Goal: Contribute content: Add original content to the website for others to see

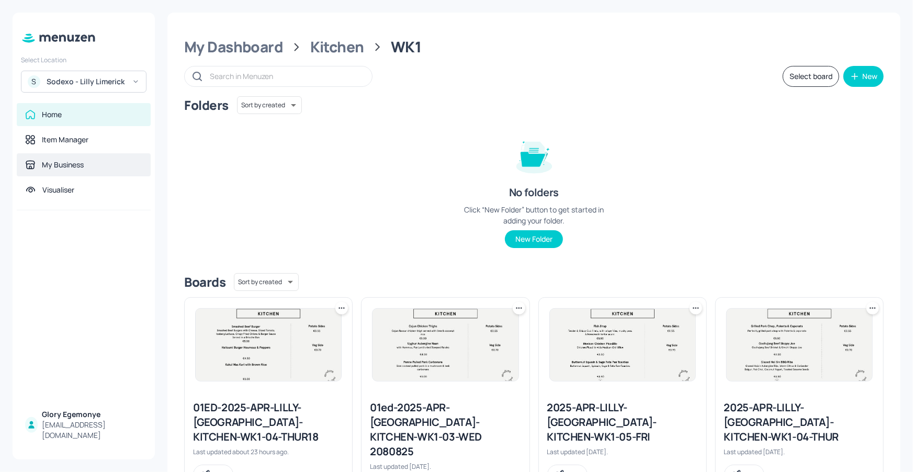
click at [93, 162] on div "My Business" at bounding box center [83, 165] width 117 height 10
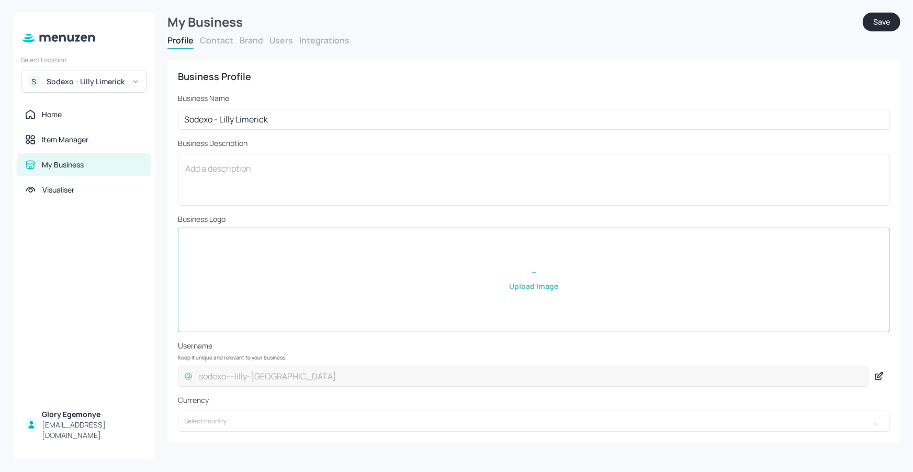
click at [281, 49] on div "Profile Contact Brand Users Integrations" at bounding box center [533, 42] width 733 height 15
click at [283, 46] on button "Users" at bounding box center [282, 41] width 24 height 12
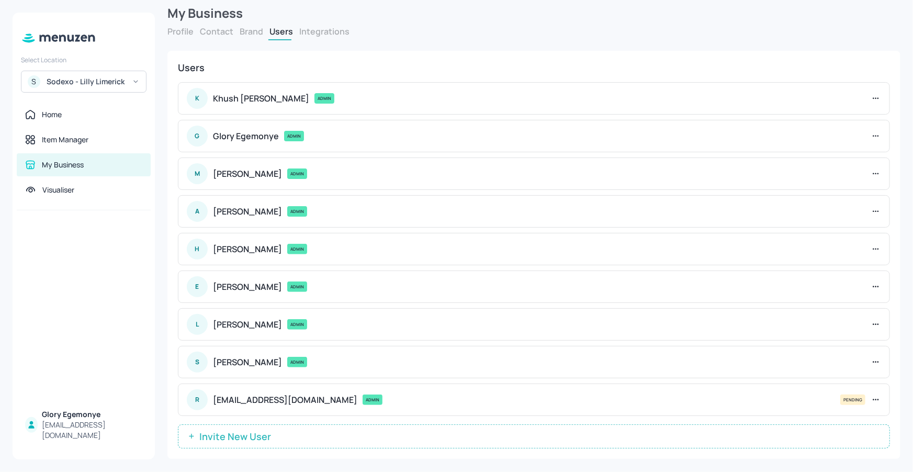
scroll to position [18, 0]
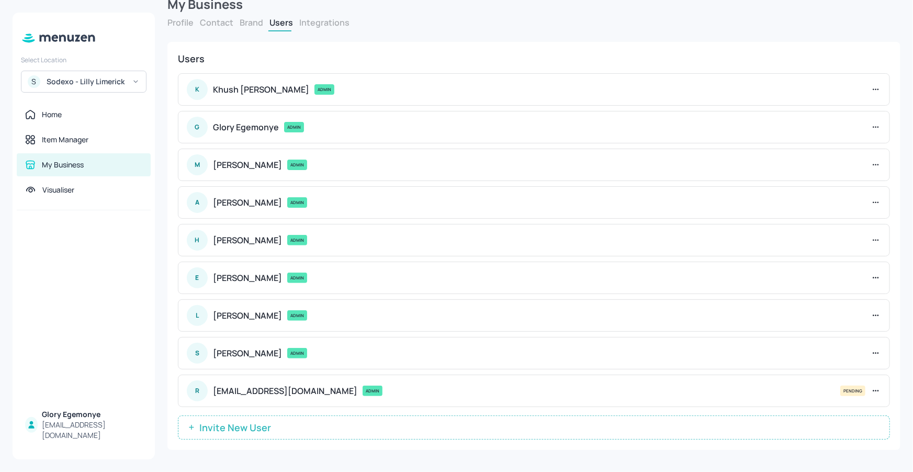
click at [287, 431] on button "Invite New User" at bounding box center [534, 428] width 712 height 24
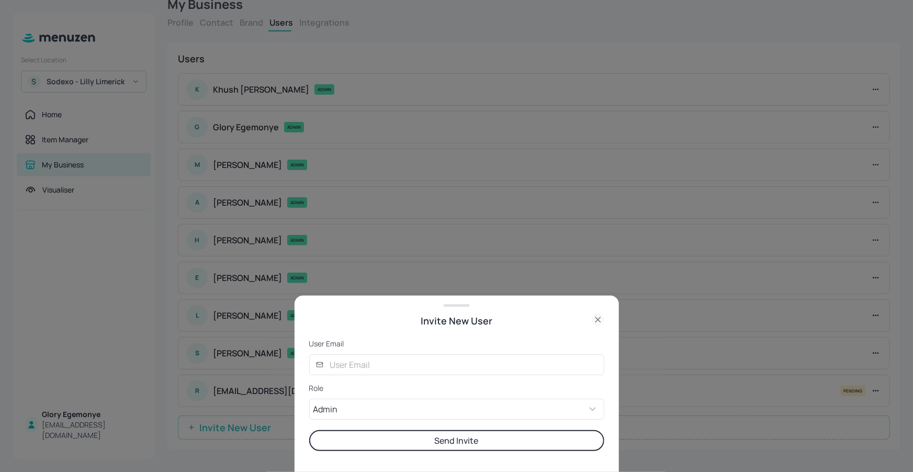
click at [409, 350] on form "User Email ​ ​ Role Admin ADMIN ​ Send Invite" at bounding box center [456, 395] width 295 height 113
click at [397, 367] on input "text" at bounding box center [464, 364] width 281 height 21
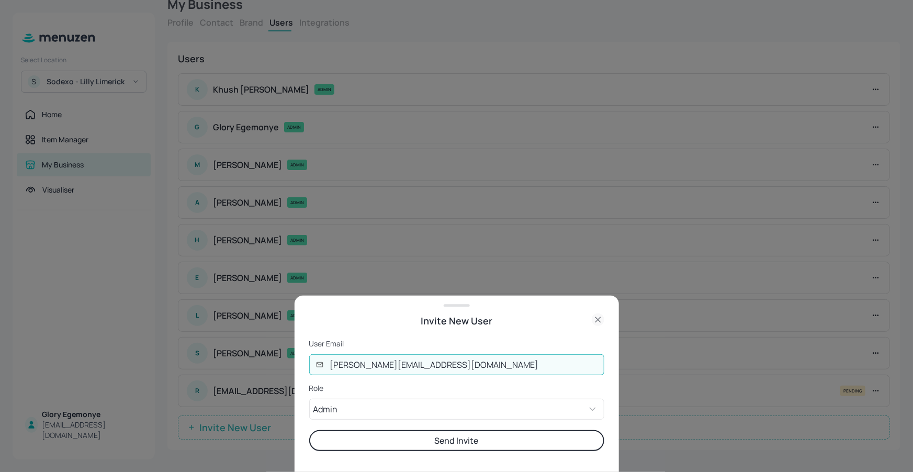
type input "nishita@digital-messaging.com"
click at [465, 442] on button "Send Invite" at bounding box center [456, 440] width 295 height 21
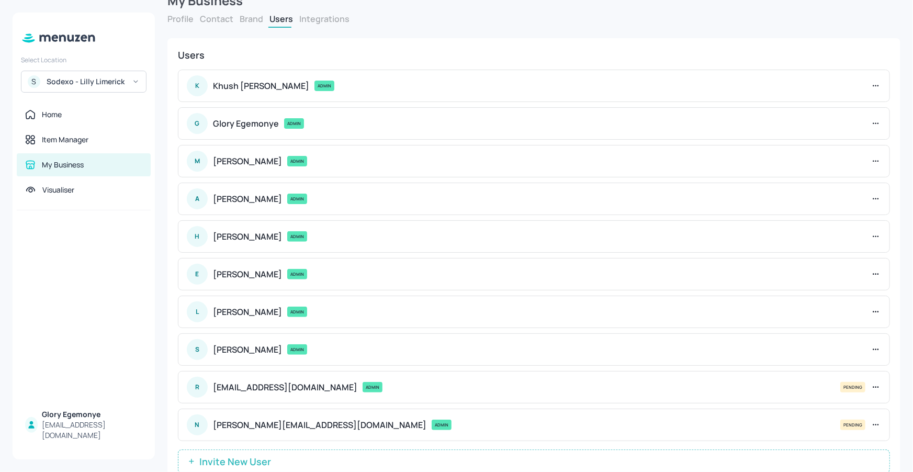
scroll to position [21, 0]
click at [92, 82] on div "Sodexo - Lilly Limerick" at bounding box center [86, 81] width 79 height 10
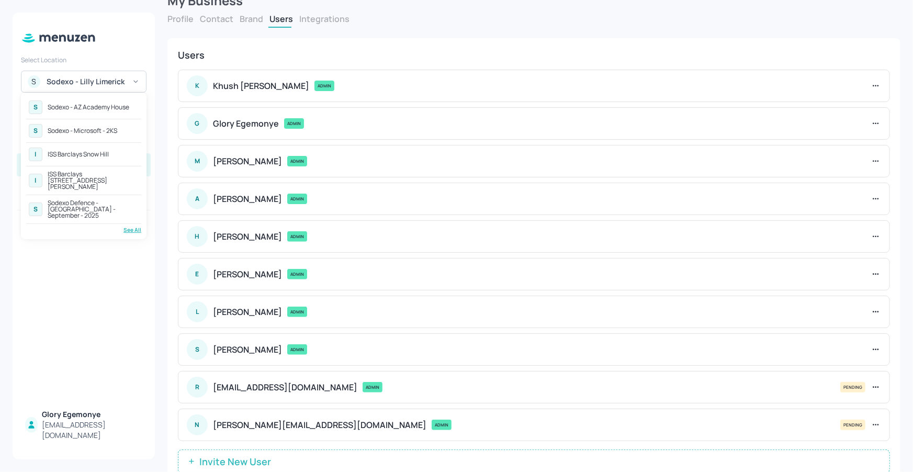
click at [128, 226] on div "See All" at bounding box center [83, 230] width 115 height 8
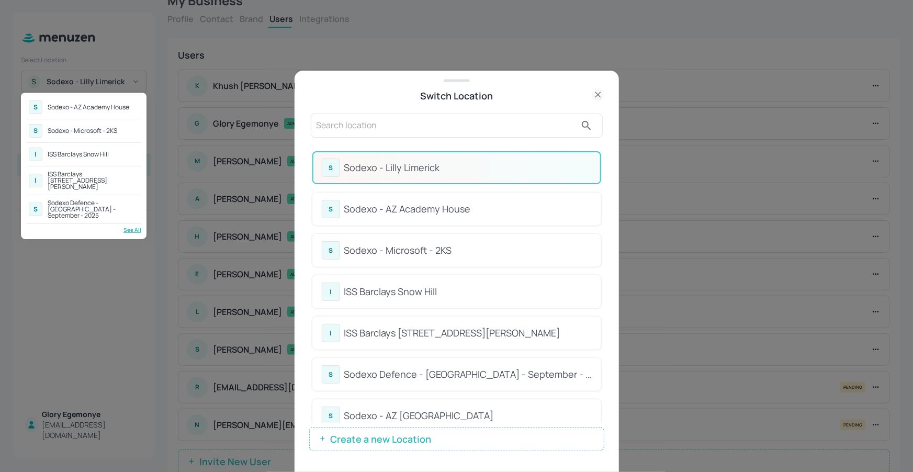
click at [452, 110] on div at bounding box center [456, 236] width 913 height 472
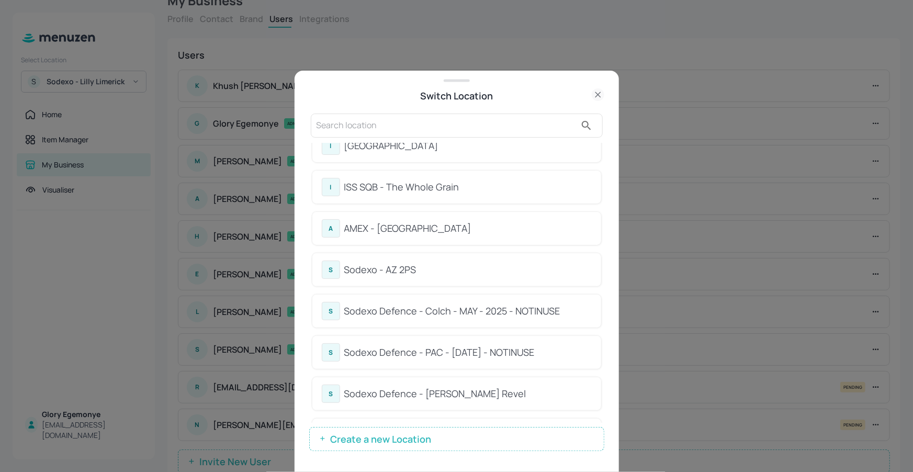
scroll to position [609, 0]
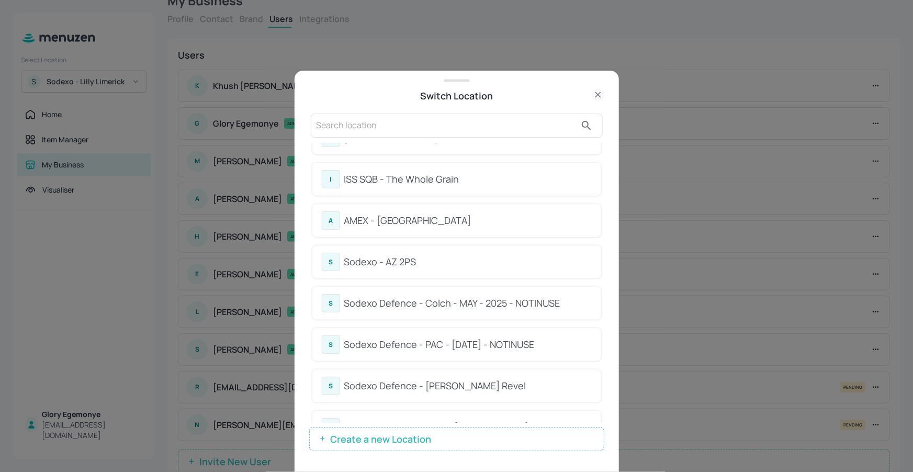
click at [409, 173] on div "ISS SQB - The Whole Grain" at bounding box center [468, 179] width 248 height 14
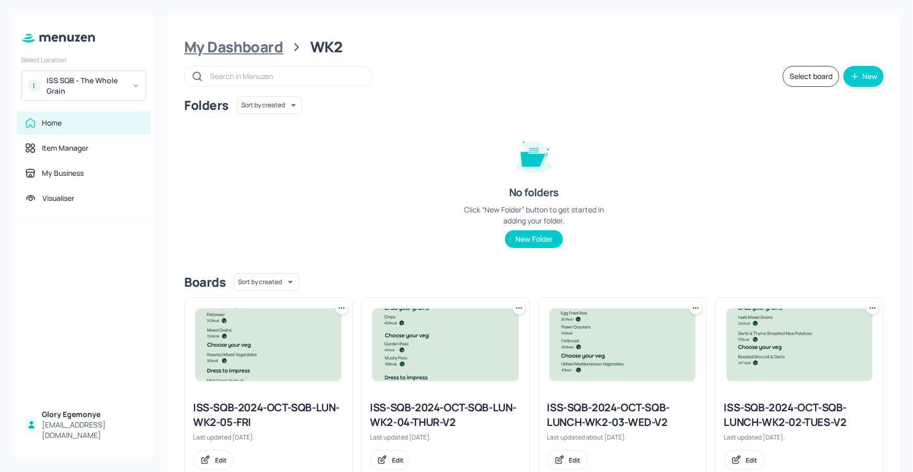
click at [275, 46] on div "My Dashboard" at bounding box center [233, 47] width 99 height 19
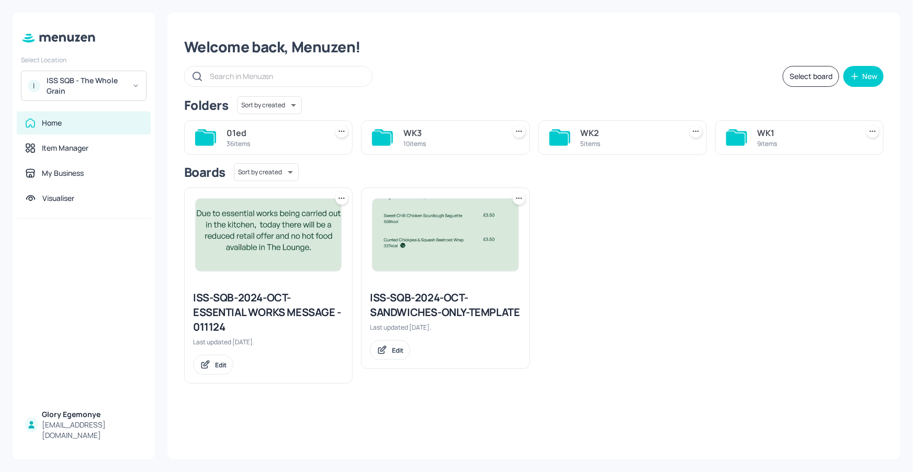
click at [742, 137] on icon at bounding box center [735, 138] width 19 height 14
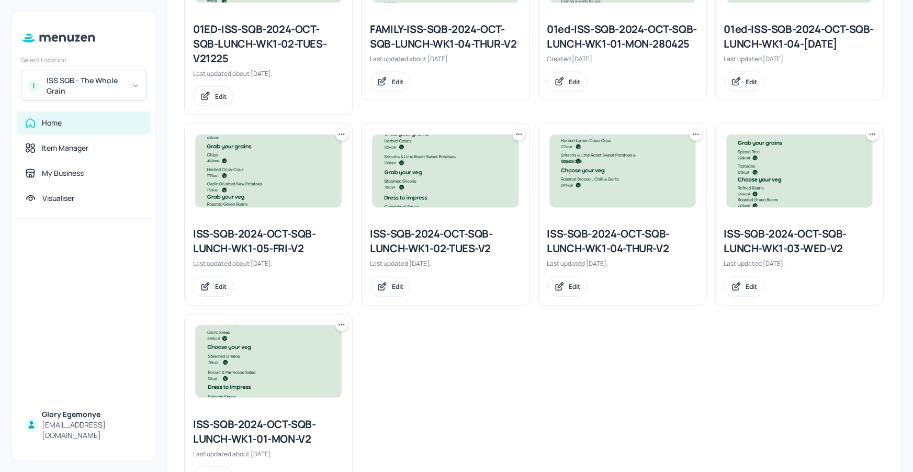
scroll to position [426, 0]
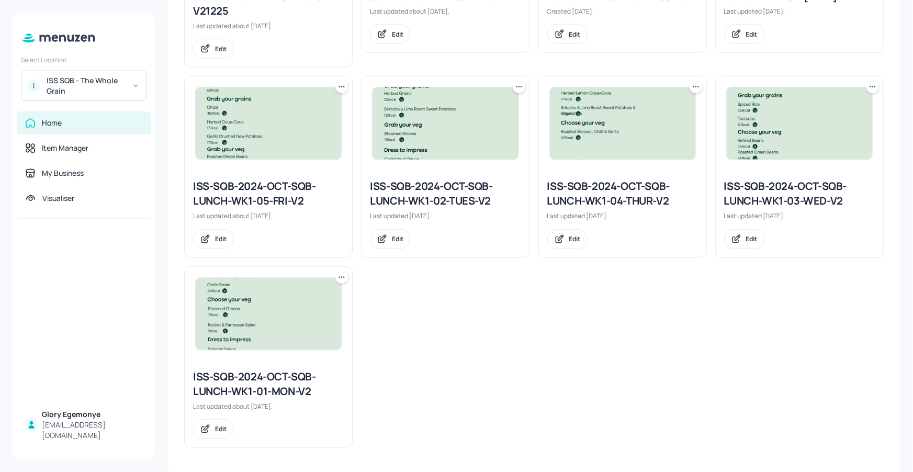
click at [255, 383] on div "ISS-SQB-2024-OCT-SQB-LUNCH-WK1-01-MON-V2" at bounding box center [268, 383] width 151 height 29
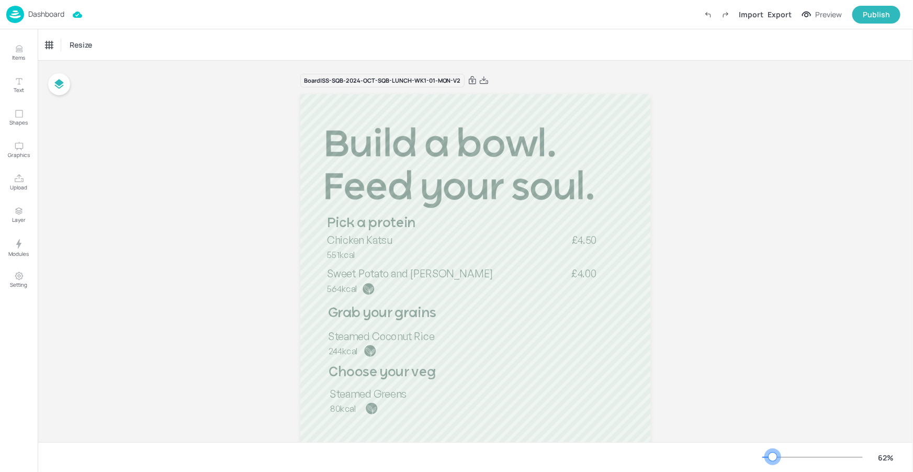
click at [773, 457] on div at bounding box center [767, 457] width 10 height 1
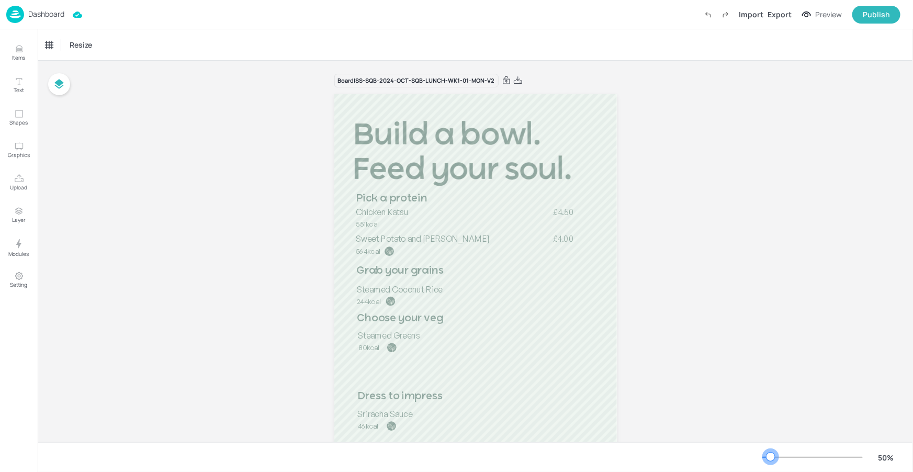
click at [771, 455] on div at bounding box center [771, 457] width 8 height 8
click at [767, 455] on div at bounding box center [771, 457] width 8 height 8
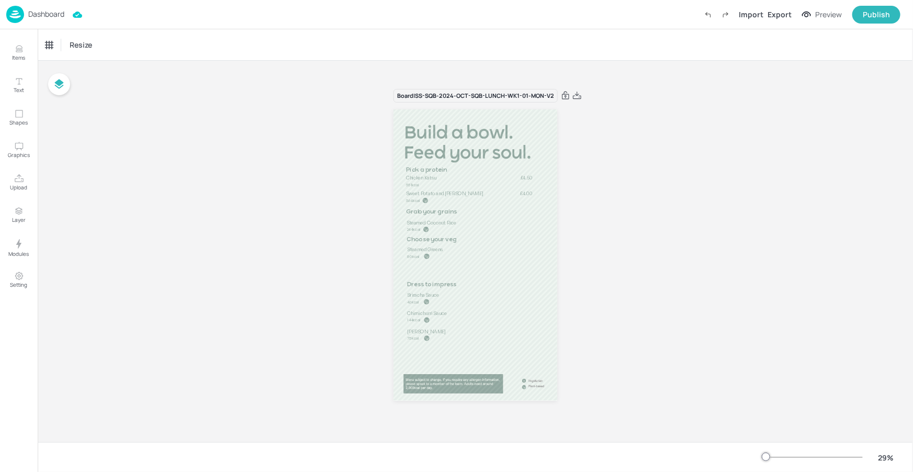
click at [774, 454] on div at bounding box center [812, 457] width 100 height 8
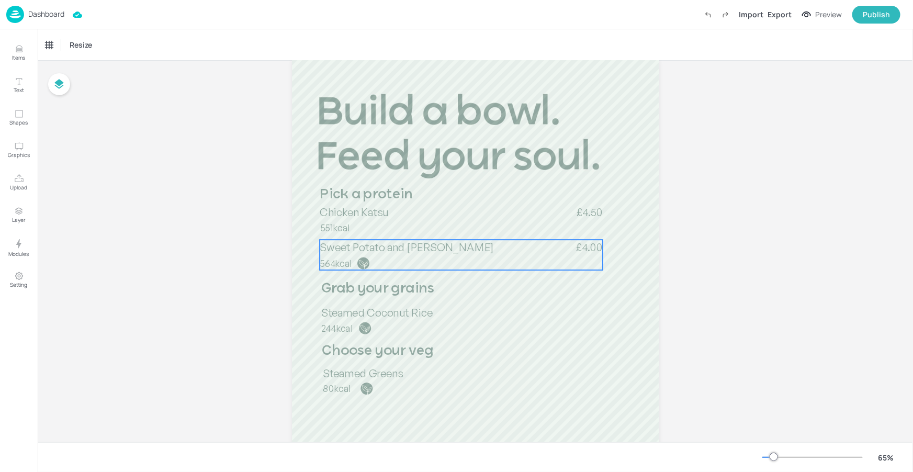
scroll to position [54, 0]
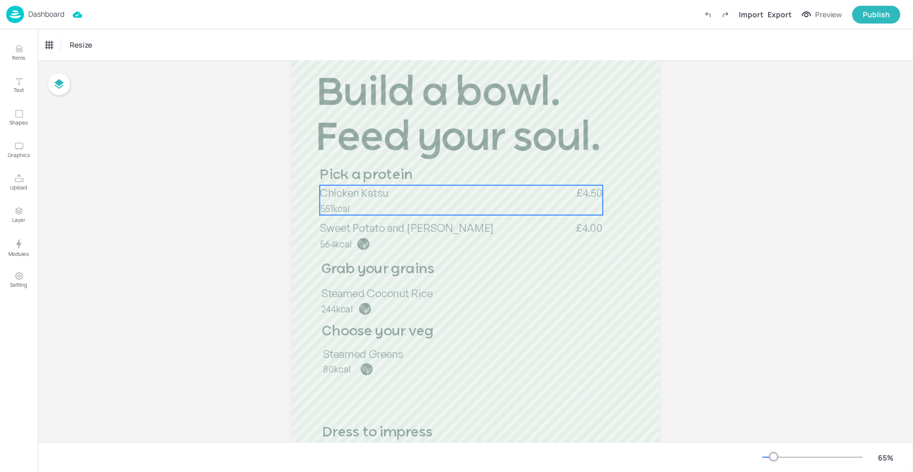
click at [409, 185] on p "Chicken Katsu" at bounding box center [438, 192] width 237 height 15
click at [65, 45] on div "Chicken Katsu" at bounding box center [67, 44] width 42 height 9
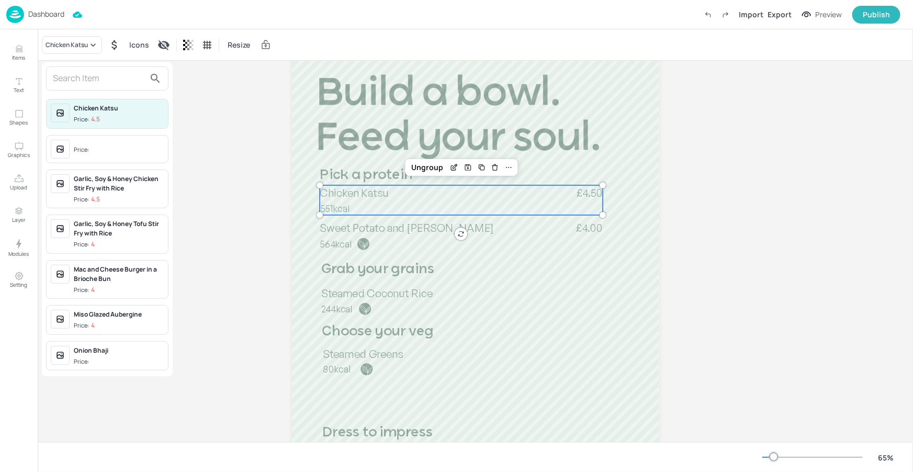
click at [73, 73] on input "text" at bounding box center [99, 78] width 92 height 17
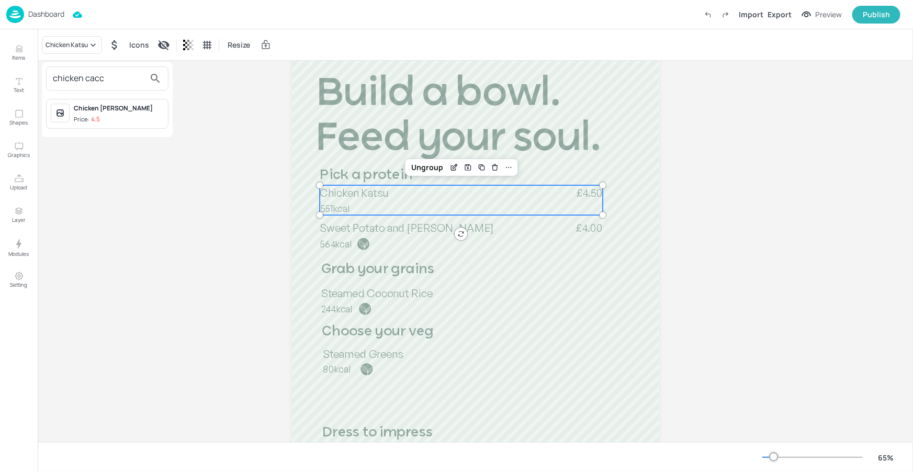
type input "chicken cacc"
click at [70, 120] on div "Chicken Cacciatore Price: 4.5" at bounding box center [107, 114] width 122 height 30
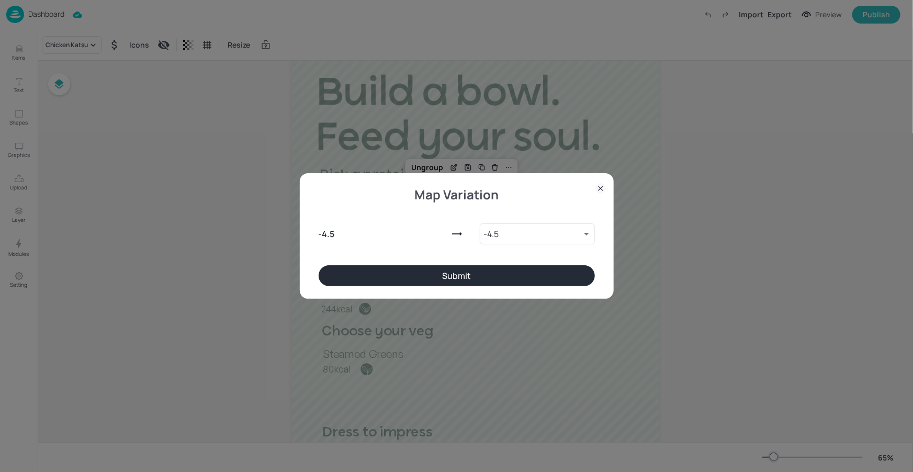
click at [389, 282] on button "Submit" at bounding box center [457, 275] width 276 height 21
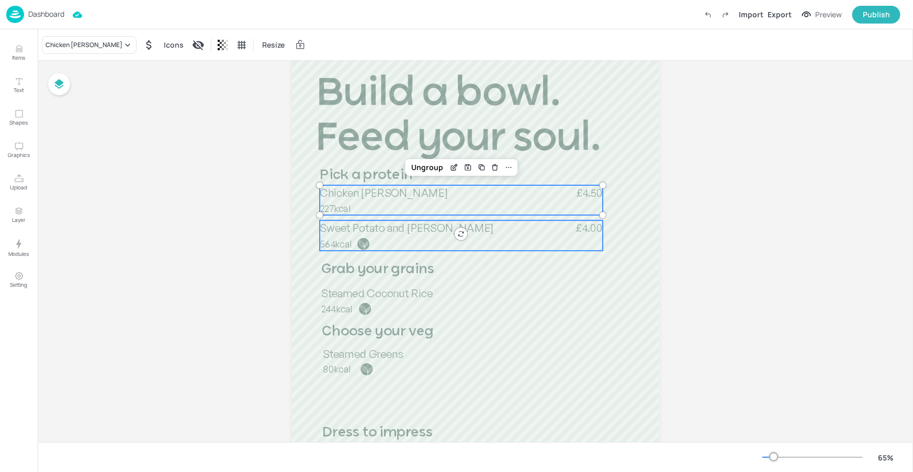
click at [413, 231] on span "Sweet Potato and Aubergine Katsu" at bounding box center [407, 228] width 174 height 14
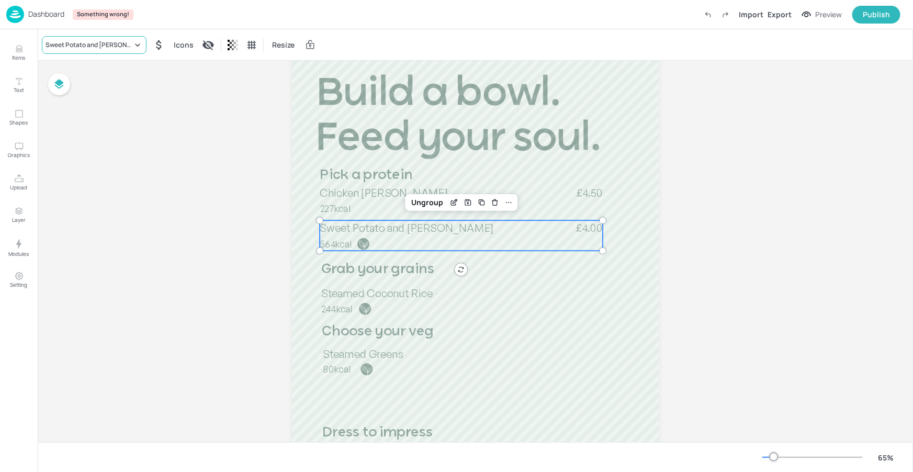
click at [122, 43] on div "Sweet Potato and Aubergine Katsu" at bounding box center [89, 44] width 87 height 9
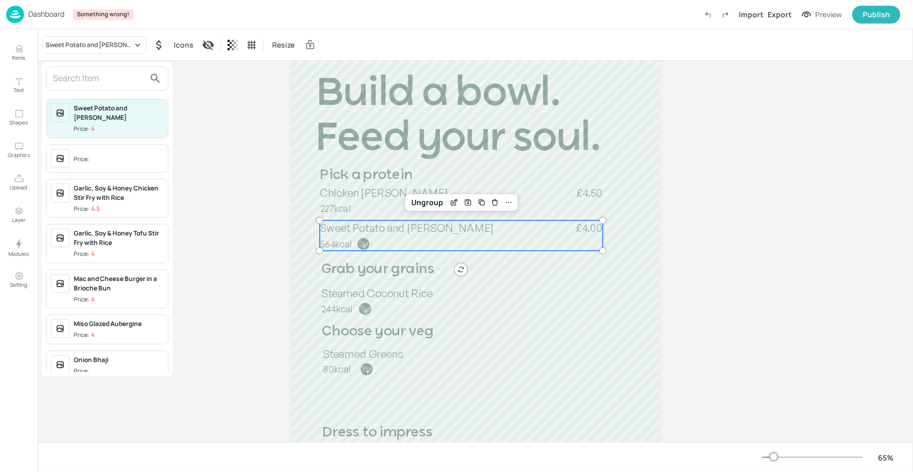
click at [121, 74] on input "text" at bounding box center [99, 78] width 92 height 17
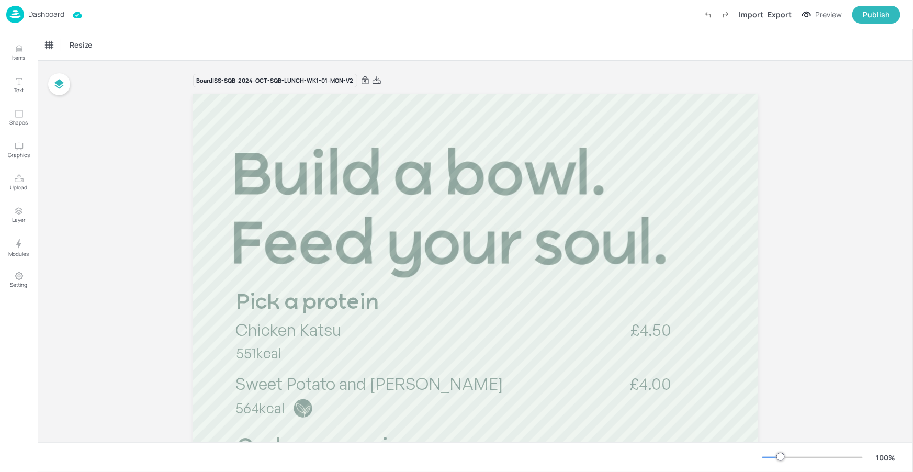
click at [772, 457] on div at bounding box center [812, 457] width 100 height 8
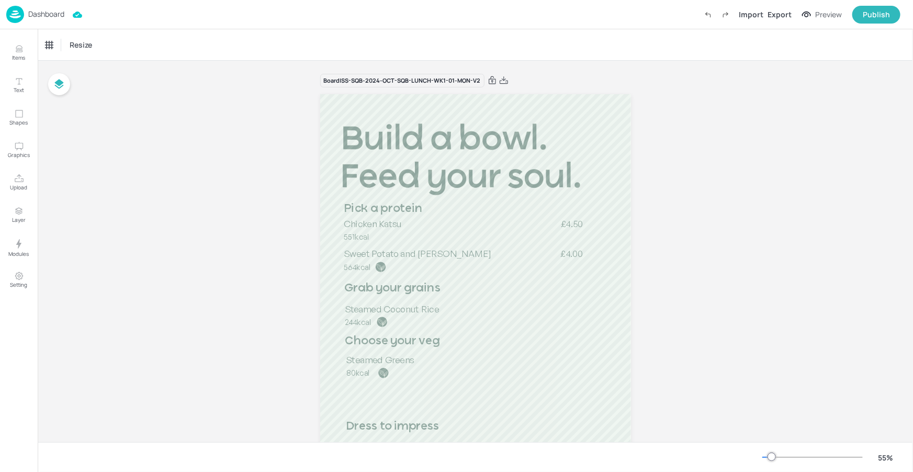
click at [768, 455] on div at bounding box center [772, 457] width 8 height 8
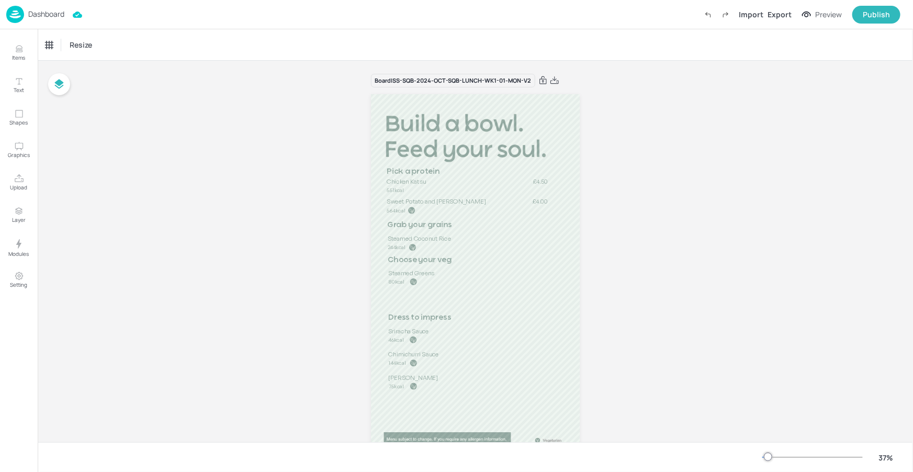
click at [775, 455] on div at bounding box center [812, 457] width 100 height 8
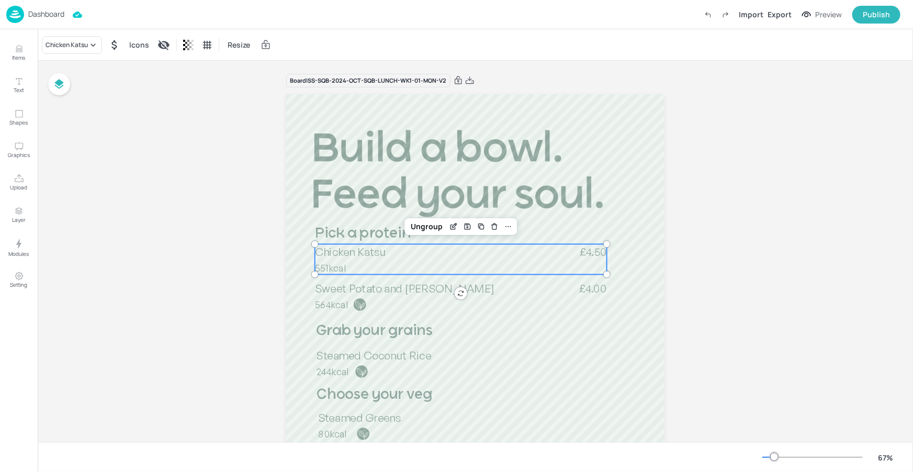
click at [457, 268] on div "Chicken Katsu 551kcal £4.50" at bounding box center [461, 259] width 292 height 30
click at [65, 38] on div "Chicken Katsu" at bounding box center [72, 45] width 60 height 18
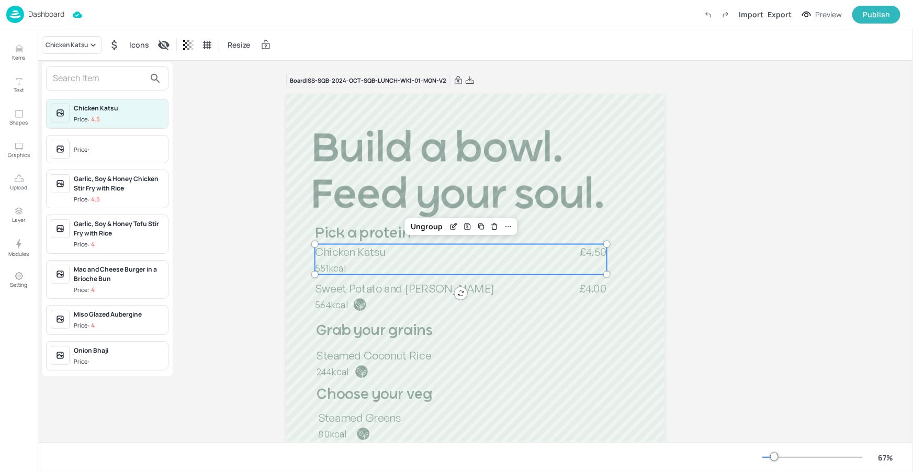
click at [91, 74] on input "text" at bounding box center [99, 78] width 92 height 17
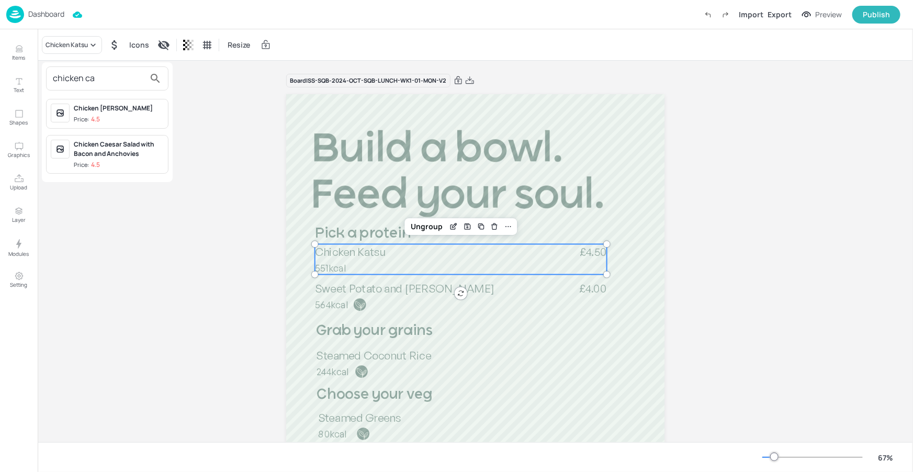
type input "chicken ca"
click at [136, 121] on span "Price: 4.5" at bounding box center [119, 119] width 90 height 9
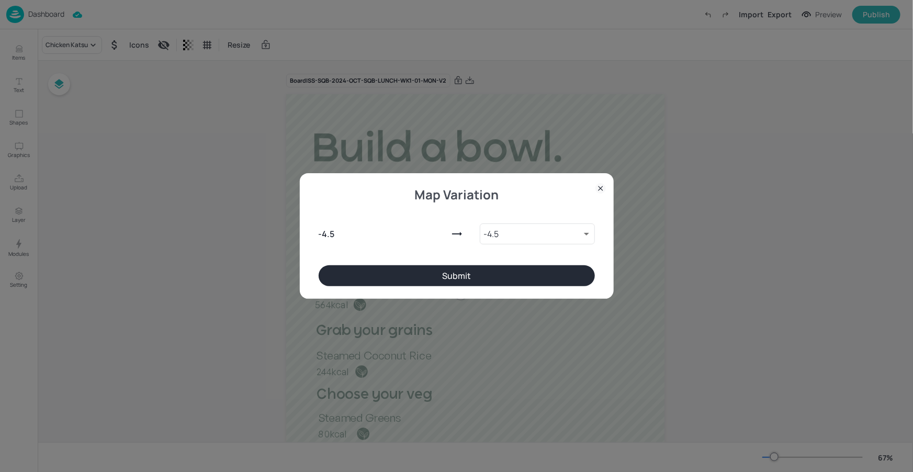
click at [362, 280] on button "Submit" at bounding box center [457, 275] width 276 height 21
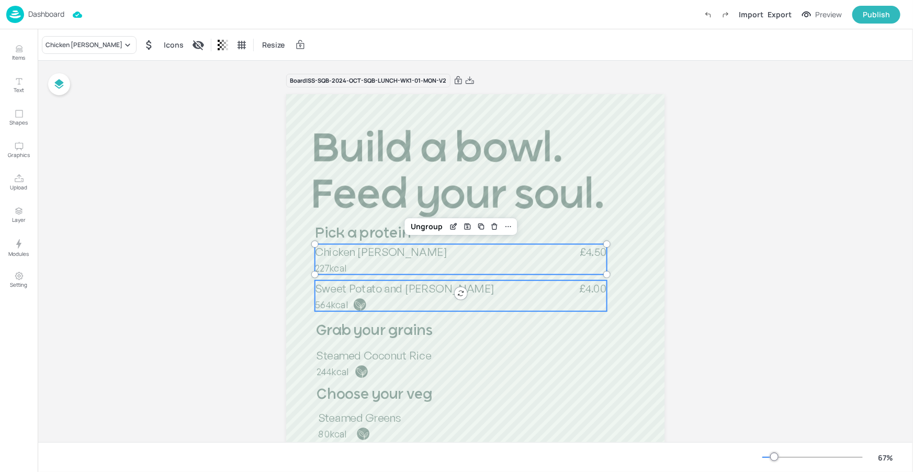
click at [395, 286] on span "Sweet Potato and Aubergine Katsu" at bounding box center [404, 288] width 179 height 14
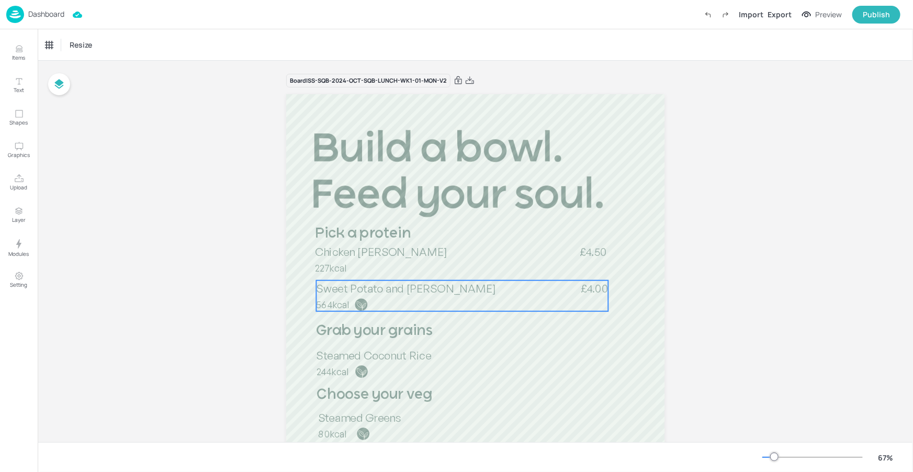
click at [342, 300] on span "564kcal" at bounding box center [332, 305] width 33 height 12
click at [339, 298] on span "564kcal" at bounding box center [331, 303] width 33 height 12
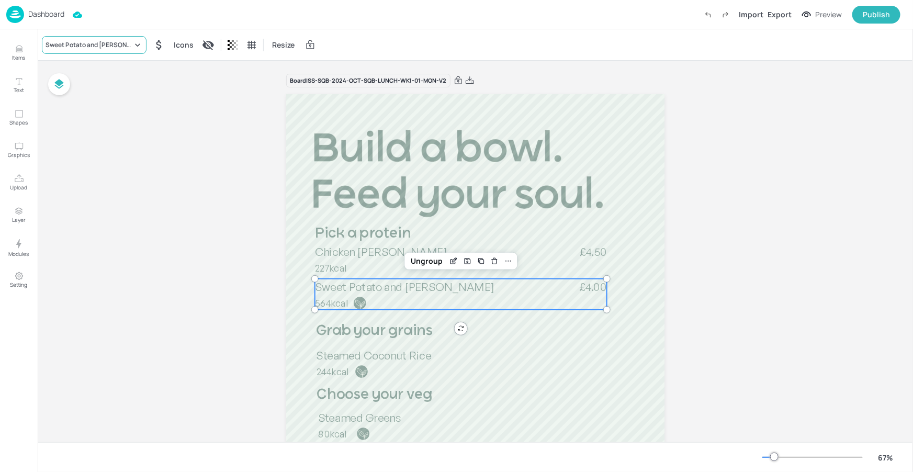
click at [126, 50] on div "Sweet Potato and Aubergine Katsu" at bounding box center [94, 45] width 105 height 18
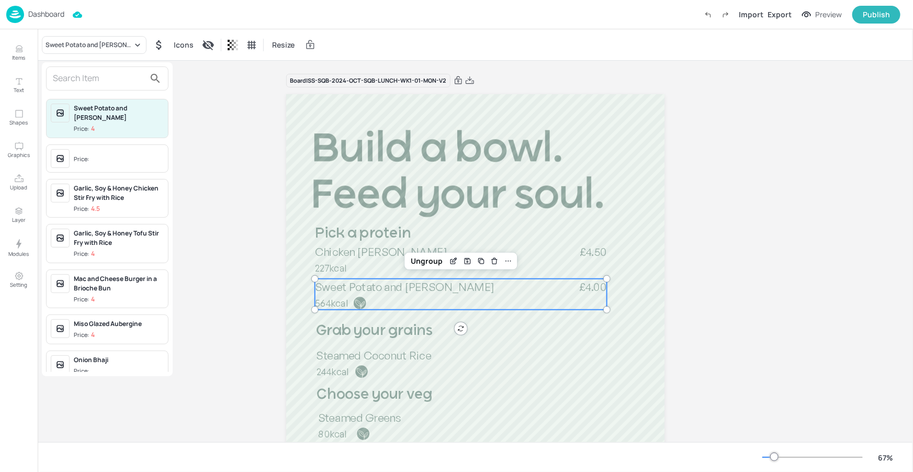
click at [135, 76] on input "text" at bounding box center [99, 78] width 92 height 17
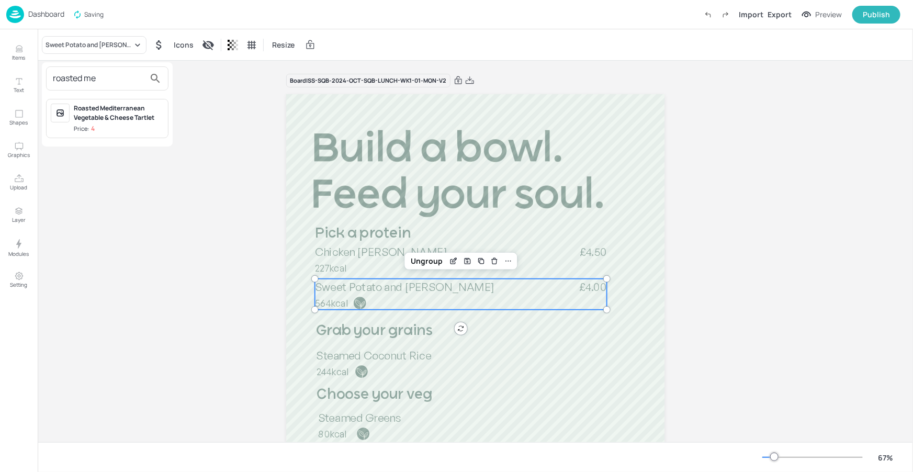
type input "roasted me"
click at [118, 120] on div "Roasted Mediterranean Vegetable & Cheese Tartlet" at bounding box center [119, 113] width 90 height 19
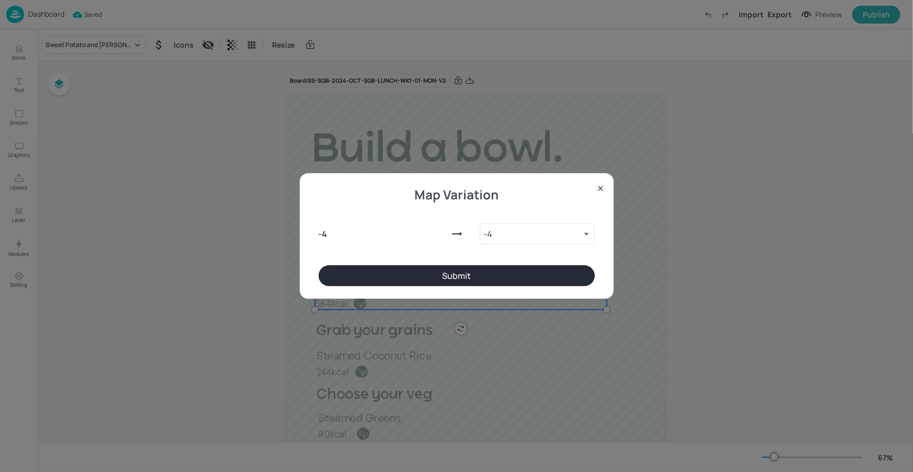
click at [328, 278] on button "Submit" at bounding box center [457, 275] width 276 height 21
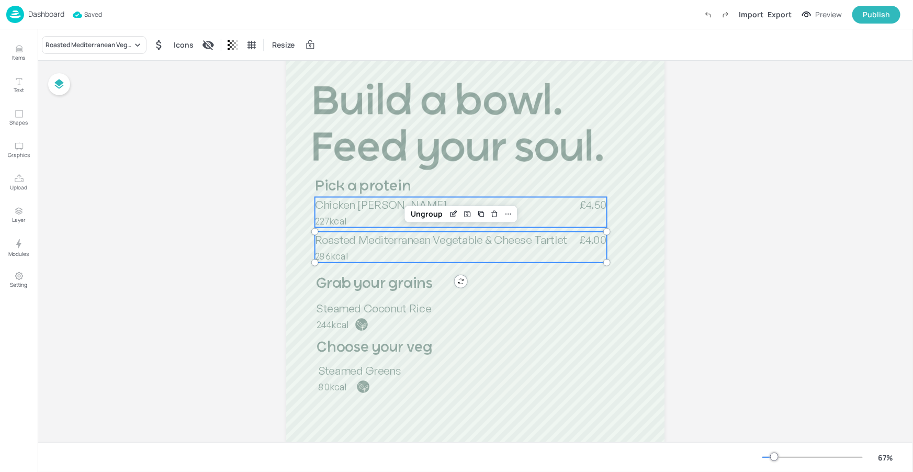
scroll to position [60, 0]
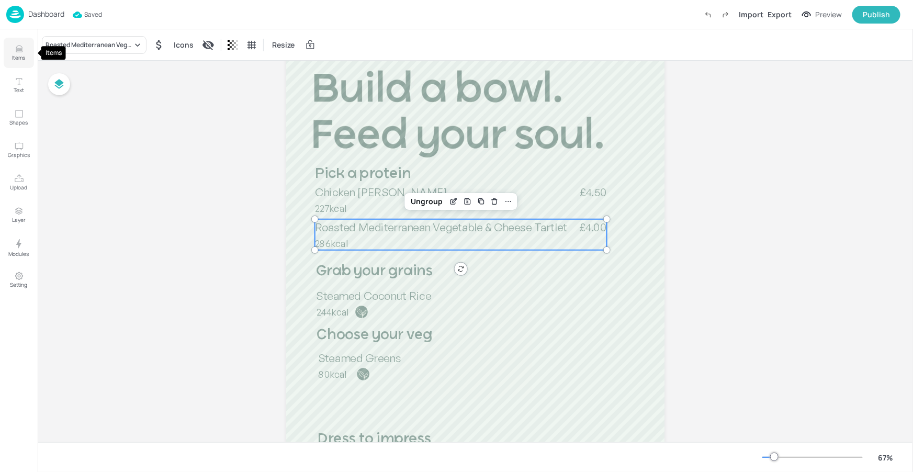
click at [21, 53] on icon "Items" at bounding box center [19, 49] width 10 height 10
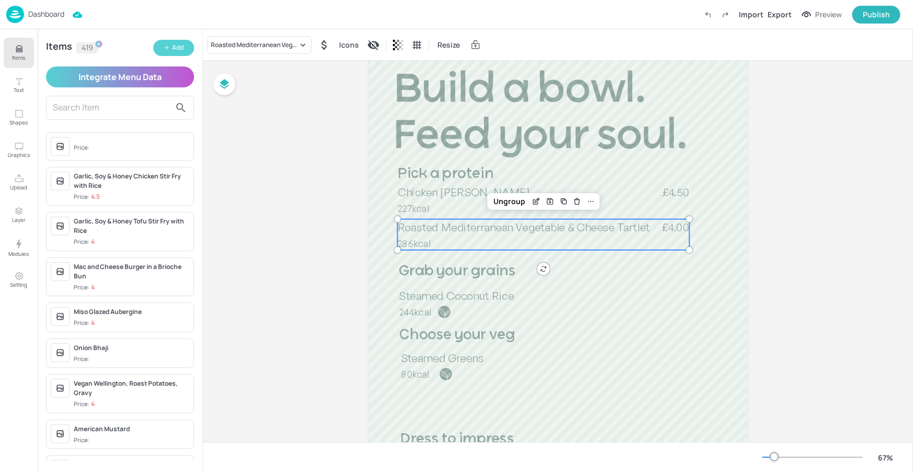
click at [170, 44] on button "Add" at bounding box center [173, 48] width 41 height 16
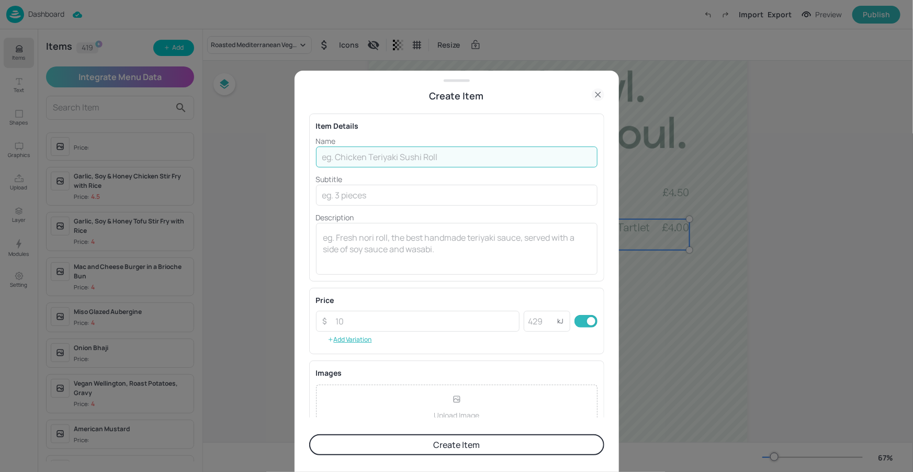
drag, startPoint x: 348, startPoint y: 158, endPoint x: 340, endPoint y: 173, distance: 17.6
click at [348, 158] on input "text" at bounding box center [457, 157] width 282 height 21
paste input "Cream of mushroom"
type input "Cream of mushroom"
drag, startPoint x: 418, startPoint y: 158, endPoint x: 311, endPoint y: 151, distance: 107.5
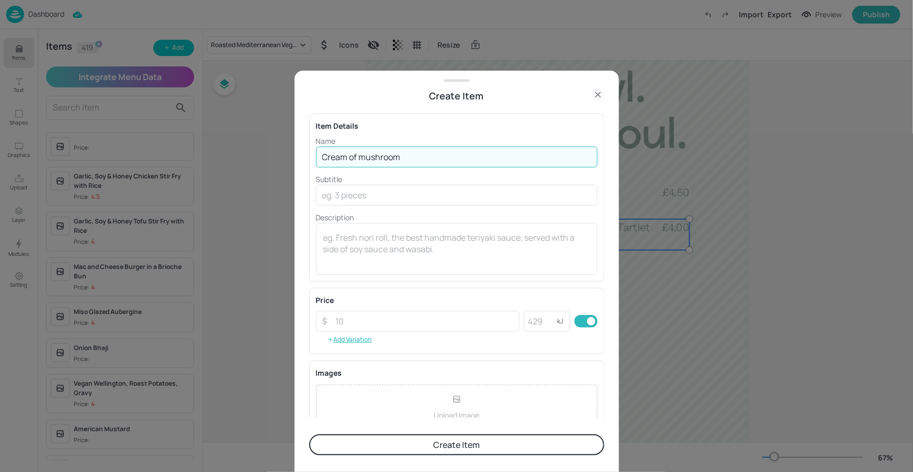
click at [311, 151] on div "Item Details Name Cream of mushroom ​ Subtitle ​ Description x ​" at bounding box center [456, 198] width 295 height 168
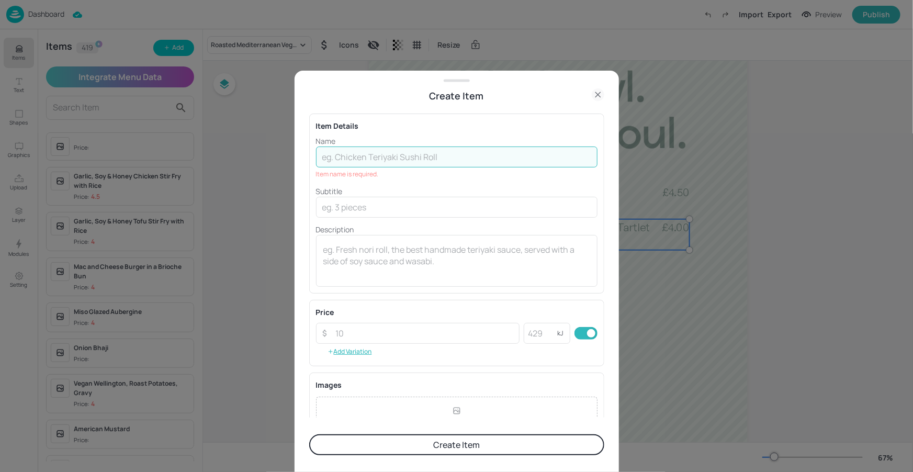
click at [361, 167] on input "text" at bounding box center [457, 157] width 282 height 21
paste input "Roasted Mediterranean vegetable and pesto gnocchi"
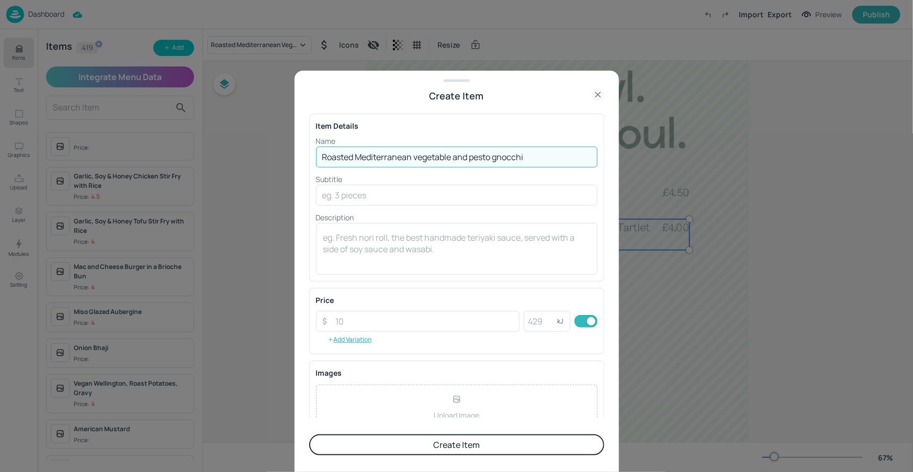
click at [418, 158] on input "Roasted Mediterranean vegetable and pesto gnocchi" at bounding box center [457, 157] width 282 height 21
click at [472, 156] on input "Roasted Mediterranean Vegetable and pesto gnocchi" at bounding box center [457, 157] width 282 height 21
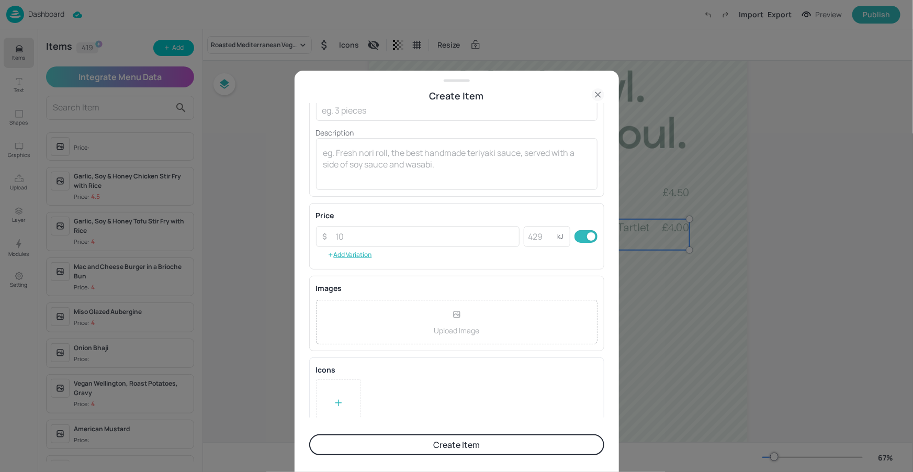
scroll to position [89, 0]
type input "Roasted Mediterranean Vegetable & Pesto Gnocchi"
click at [339, 394] on icon at bounding box center [338, 399] width 10 height 10
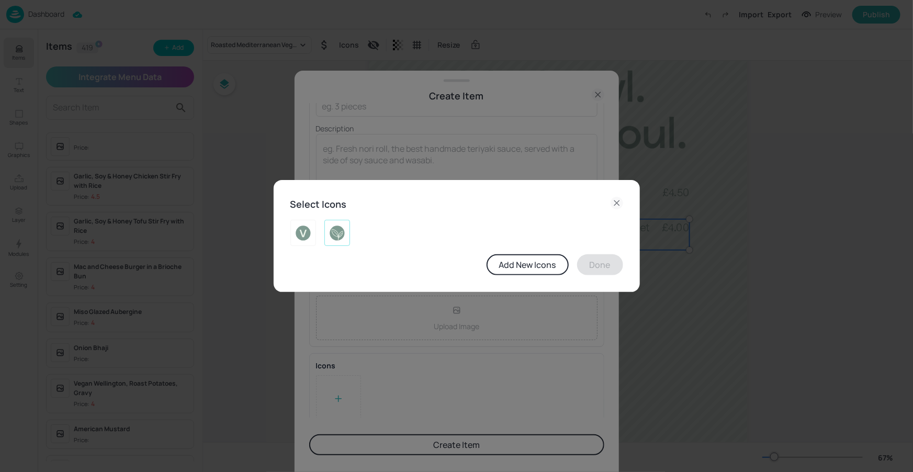
click at [338, 234] on img at bounding box center [337, 233] width 16 height 17
click at [600, 266] on button "Done" at bounding box center [600, 264] width 46 height 21
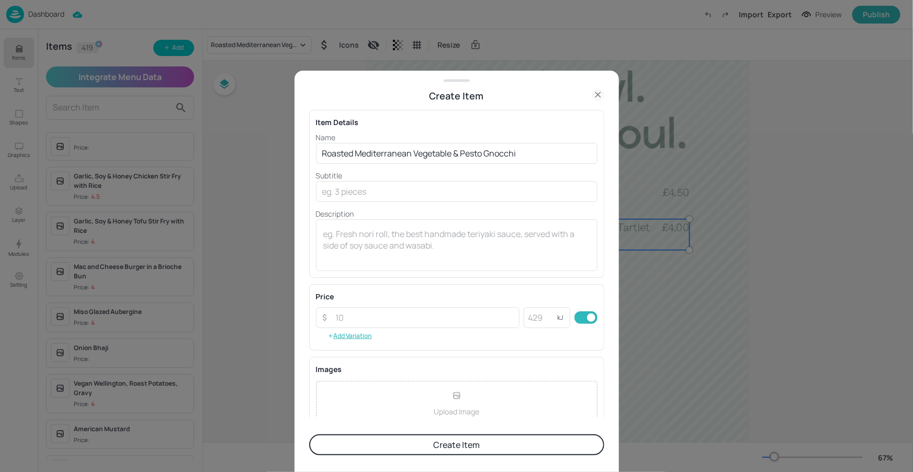
scroll to position [0, 0]
click at [529, 321] on input "number" at bounding box center [540, 321] width 33 height 21
type input "373"
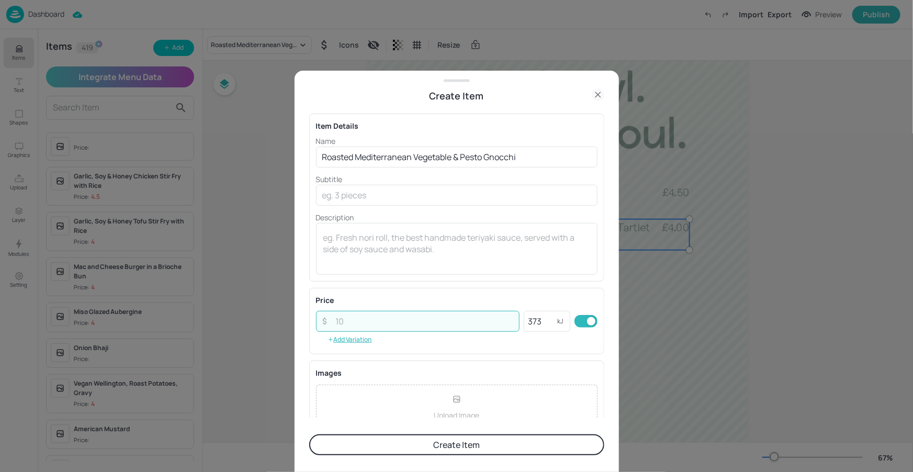
click at [420, 317] on input "number" at bounding box center [425, 321] width 190 height 21
type input "4.00"
click at [404, 442] on button "Create Item" at bounding box center [456, 444] width 295 height 21
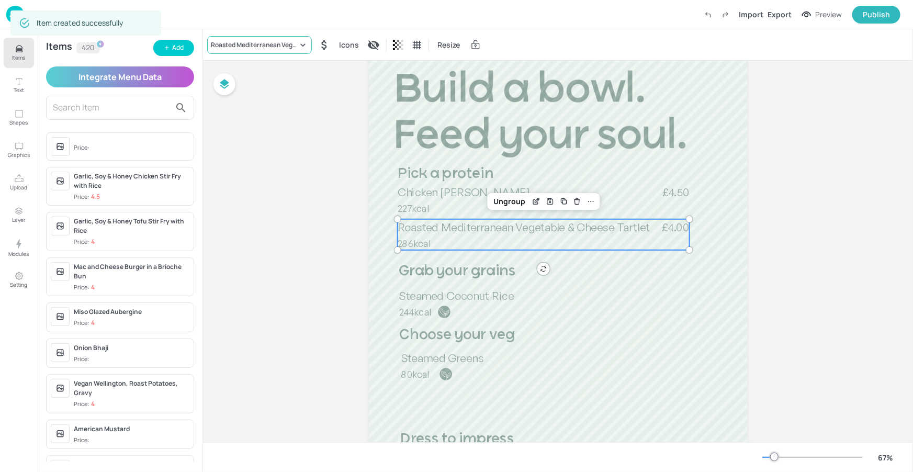
click at [241, 47] on div "Roasted Mediterranean Vegetable & Cheese Tartlet" at bounding box center [254, 44] width 87 height 9
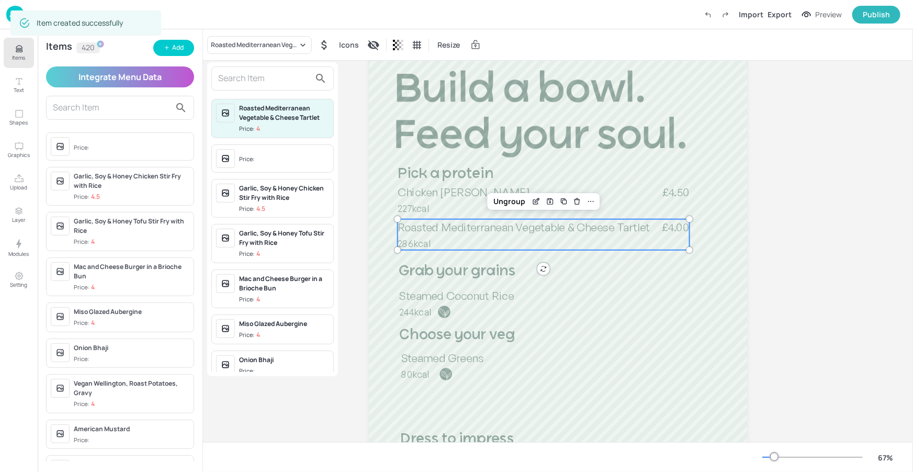
click at [277, 81] on input "text" at bounding box center [264, 78] width 92 height 17
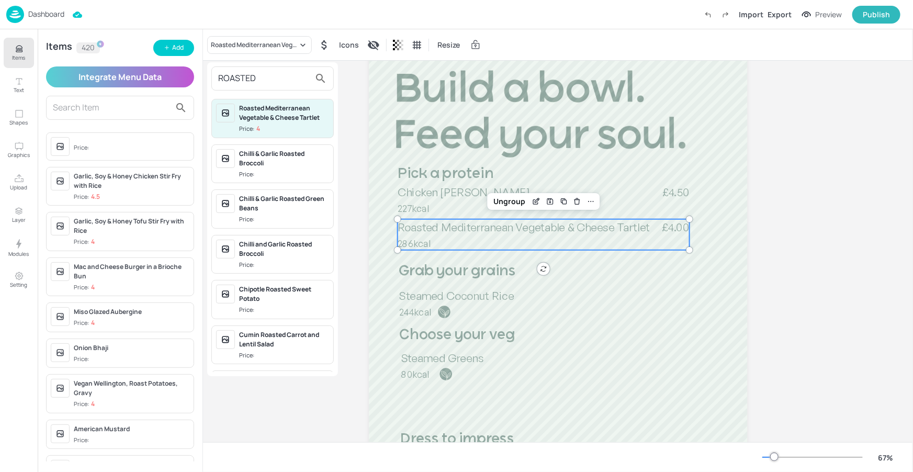
type input "ROASTED"
click at [310, 68] on button "search" at bounding box center [320, 78] width 21 height 21
click at [301, 75] on input "ROASTED" at bounding box center [264, 78] width 92 height 17
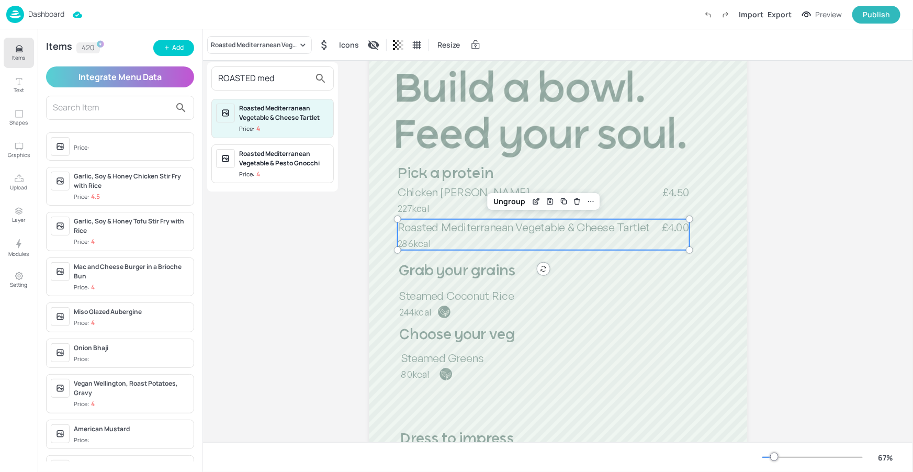
type input "ROASTED med"
click at [264, 156] on div "Roasted Mediterranean Vegetable & Pesto Gnocchi" at bounding box center [284, 158] width 90 height 19
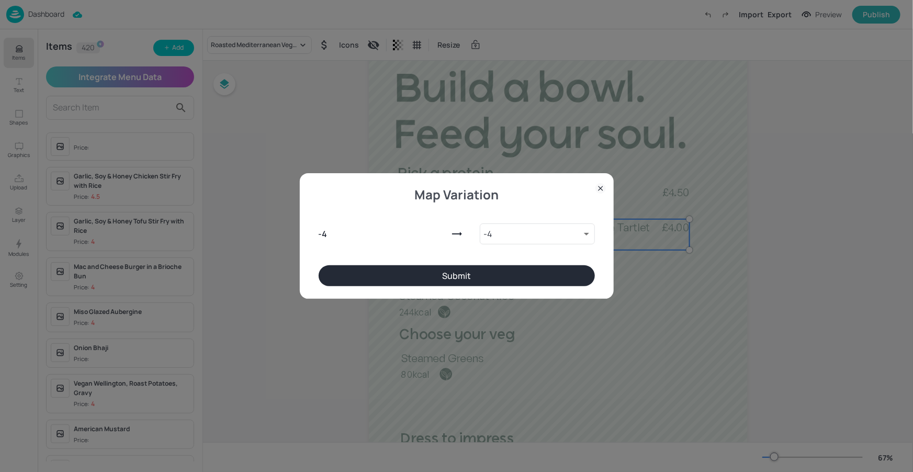
click at [448, 266] on button "Submit" at bounding box center [457, 275] width 276 height 21
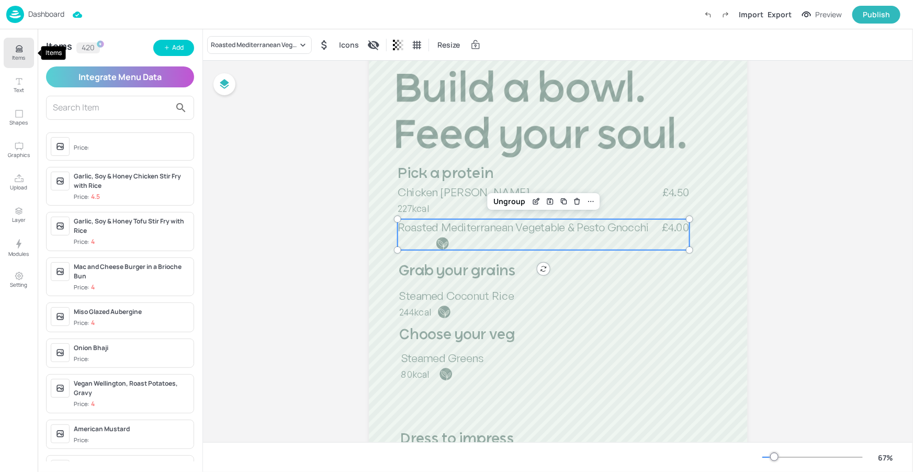
click at [15, 48] on icon "Items" at bounding box center [19, 49] width 10 height 10
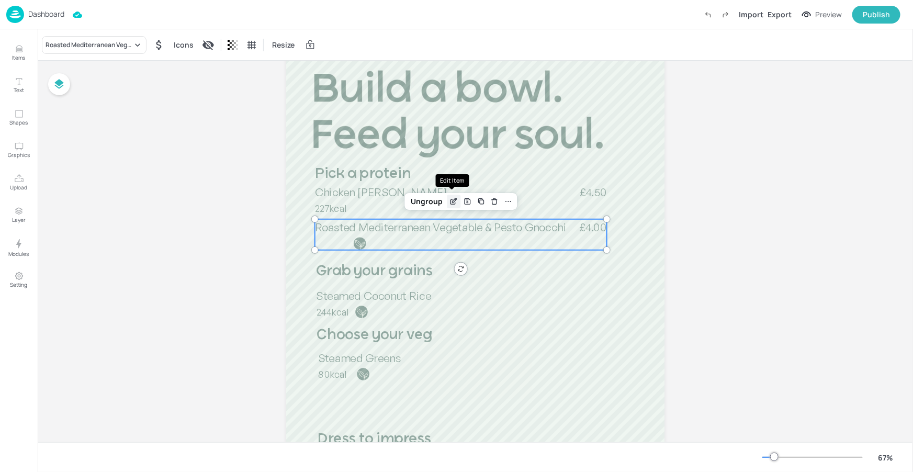
click at [455, 204] on icon "Edit Item" at bounding box center [454, 201] width 9 height 8
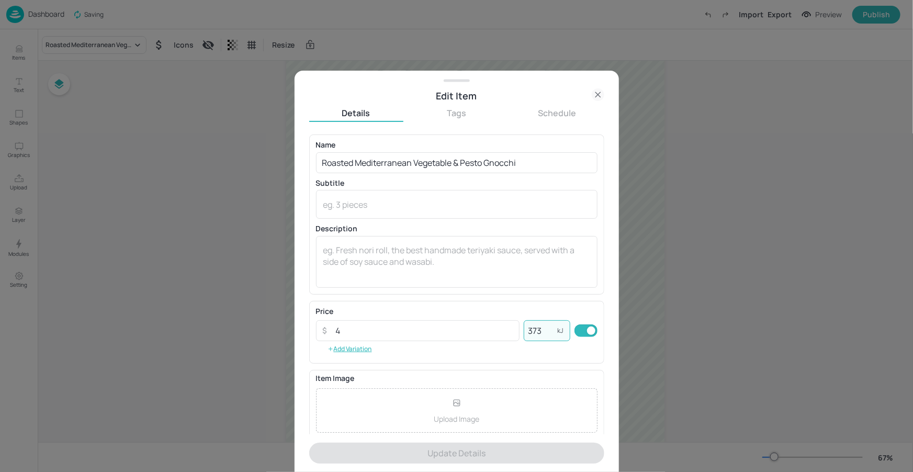
drag, startPoint x: 539, startPoint y: 328, endPoint x: 499, endPoint y: 318, distance: 41.0
click at [499, 318] on div "Price ​ 4 ​ 373 kJ ​ Add Variation" at bounding box center [457, 332] width 282 height 49
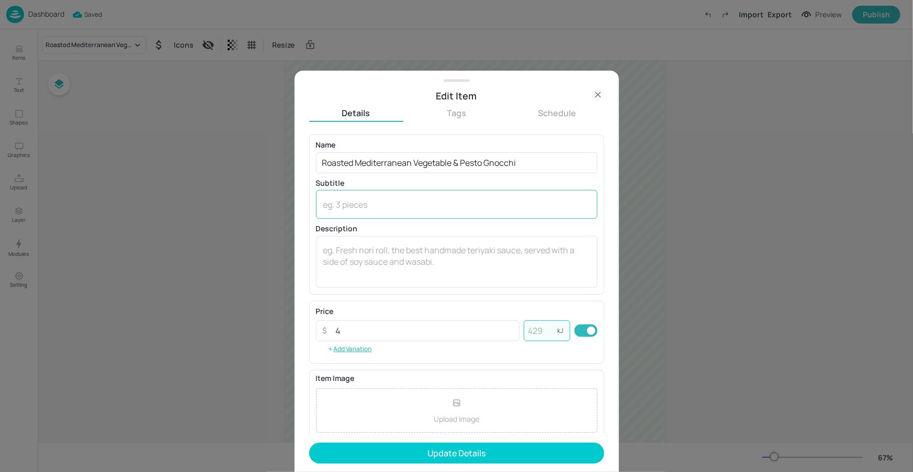
click at [399, 207] on textarea at bounding box center [456, 205] width 267 height 12
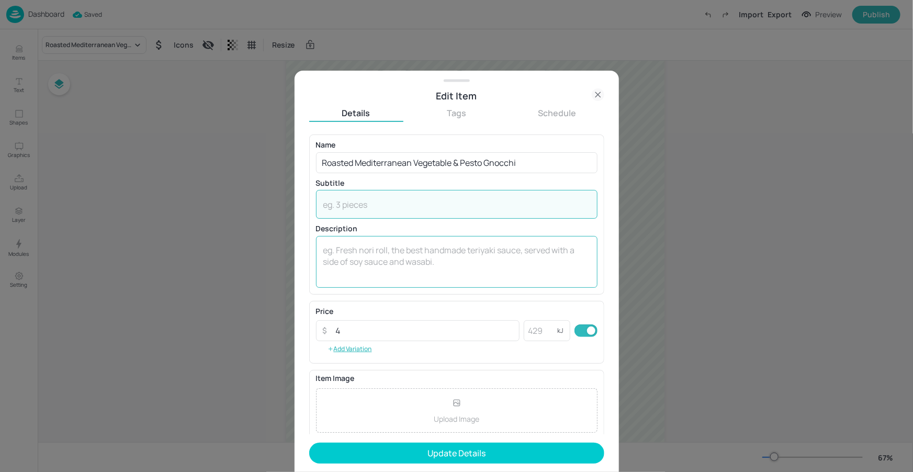
click at [347, 245] on textarea at bounding box center [456, 261] width 267 height 35
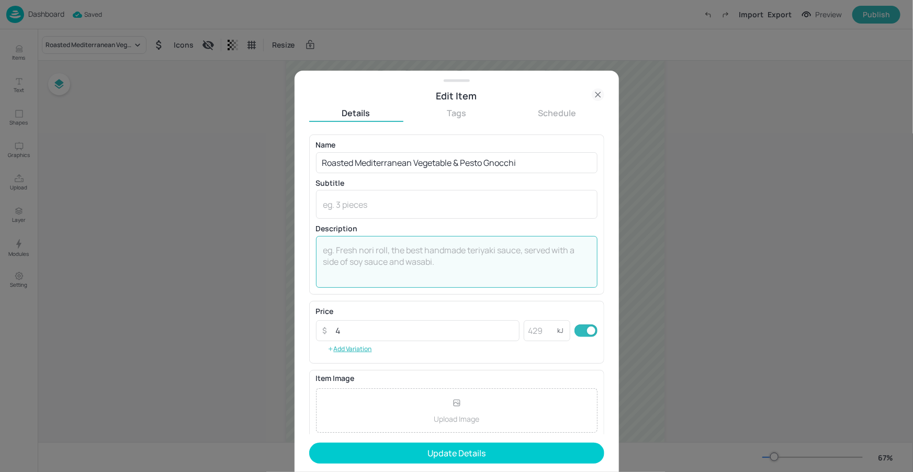
paste textarea "373"
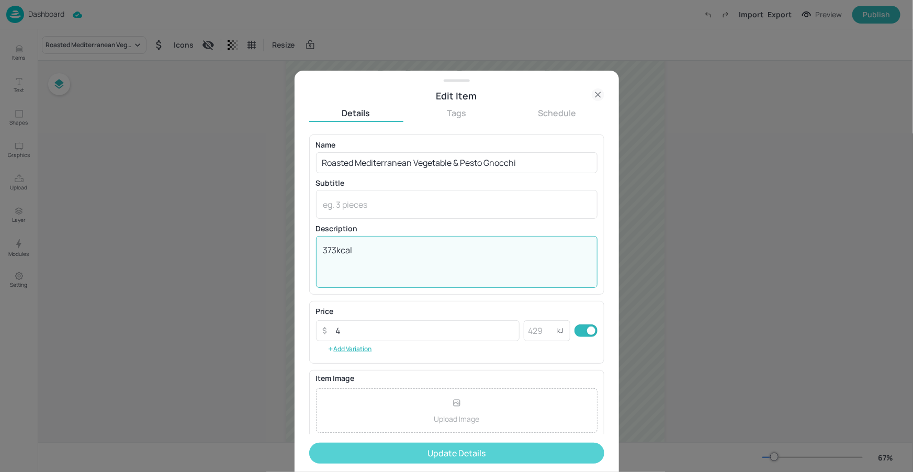
type textarea "373kcal"
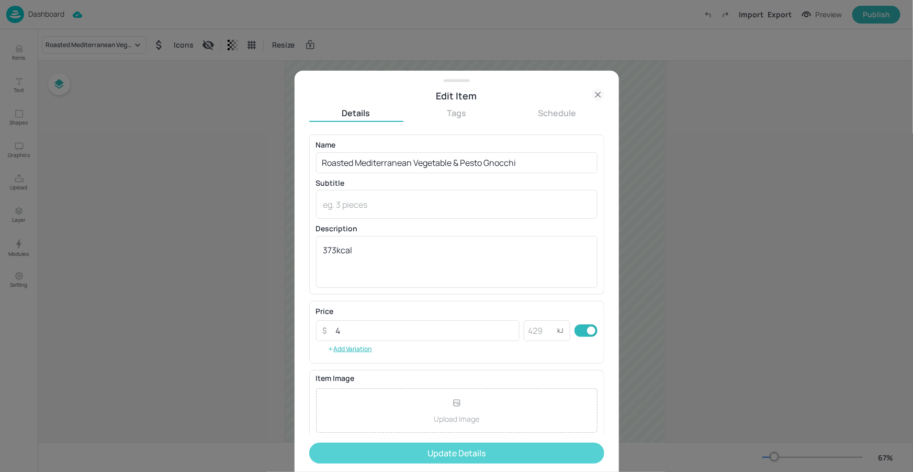
click at [409, 461] on button "Update Details" at bounding box center [456, 453] width 295 height 21
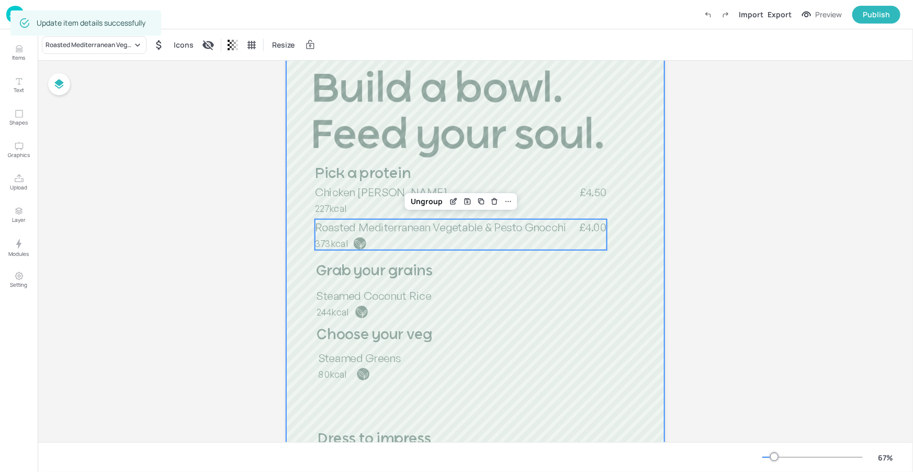
click at [605, 275] on div at bounding box center [475, 371] width 379 height 673
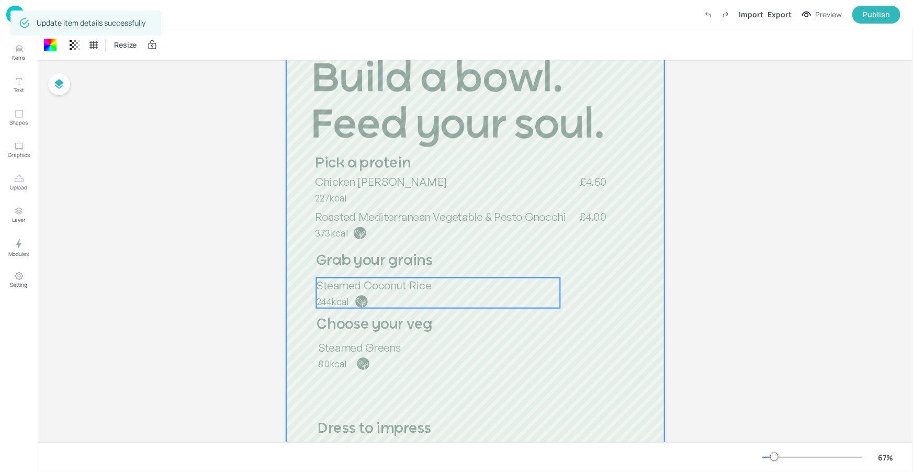
scroll to position [126, 0]
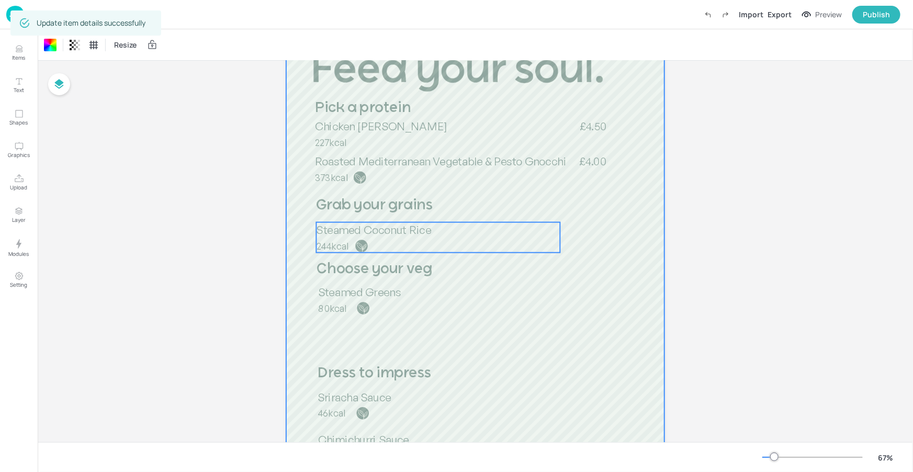
click at [463, 236] on p "Steamed Coconut Rice" at bounding box center [438, 230] width 244 height 16
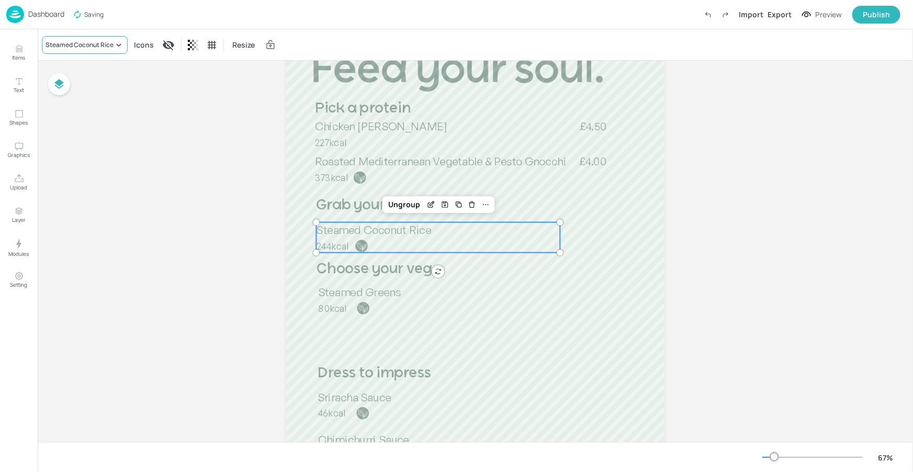
click at [86, 43] on div "Steamed Coconut Rice" at bounding box center [80, 44] width 68 height 9
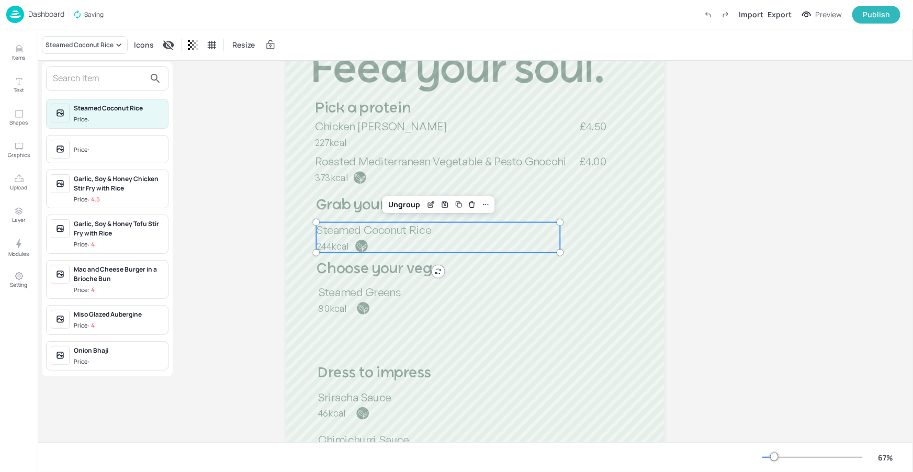
drag, startPoint x: 86, startPoint y: 43, endPoint x: 94, endPoint y: 79, distance: 37.1
click at [94, 80] on input "text" at bounding box center [99, 78] width 92 height 17
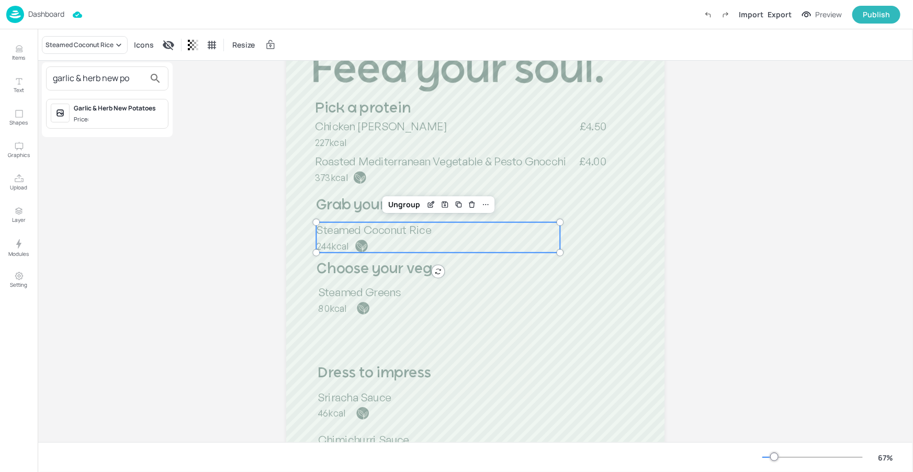
type input "garlic & herb new po"
click at [129, 120] on span "Price:" at bounding box center [119, 119] width 90 height 9
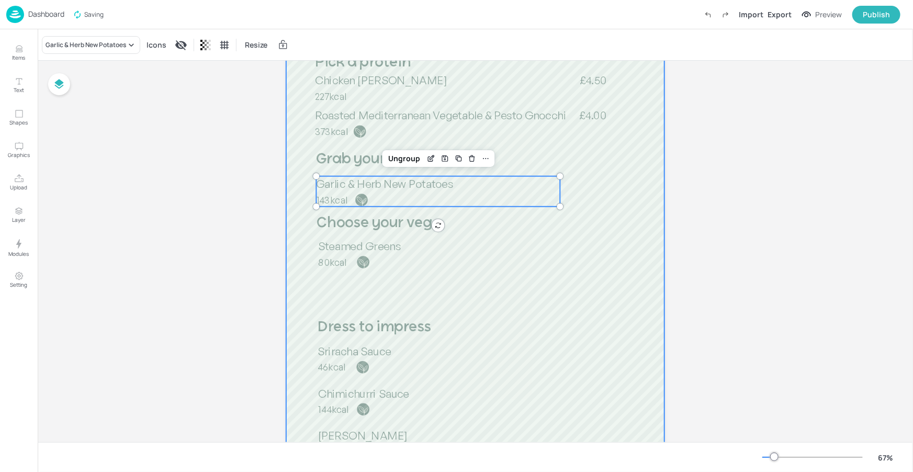
scroll to position [187, 0]
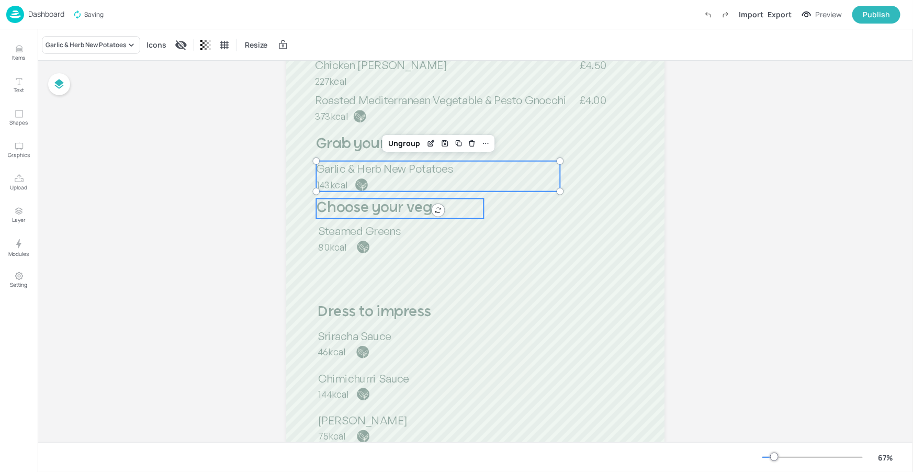
click at [389, 213] on span "Choose your veg" at bounding box center [374, 208] width 116 height 14
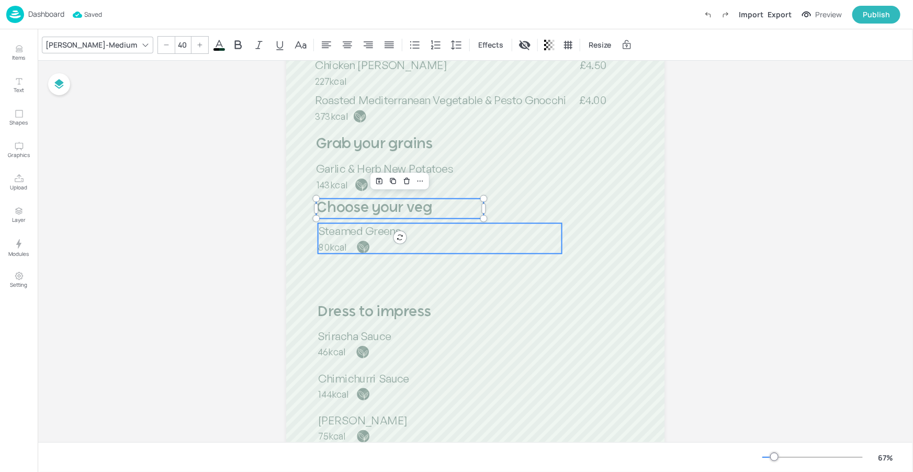
click at [384, 235] on span "Steamed Greens" at bounding box center [359, 231] width 83 height 14
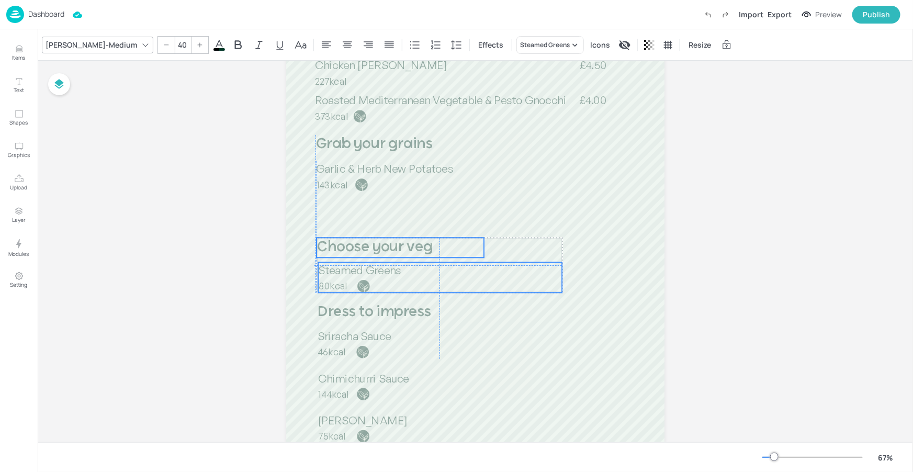
drag, startPoint x: 383, startPoint y: 213, endPoint x: 381, endPoint y: 252, distance: 39.3
click at [381, 252] on span "Choose your veg" at bounding box center [375, 247] width 116 height 14
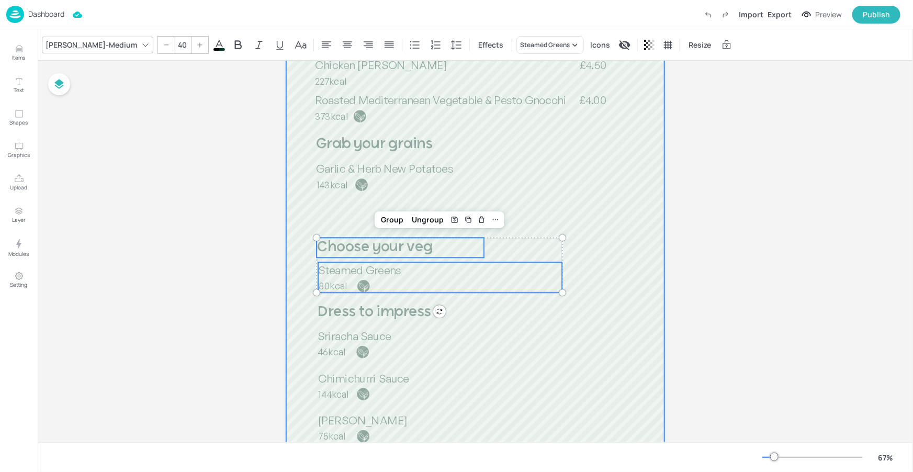
click at [350, 198] on div at bounding box center [475, 243] width 379 height 673
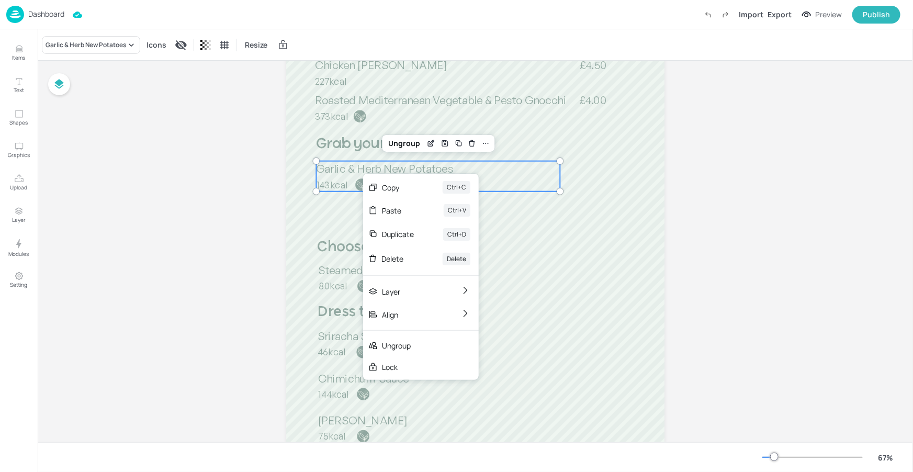
click at [402, 227] on div "Duplicate Ctrl+D" at bounding box center [421, 234] width 116 height 25
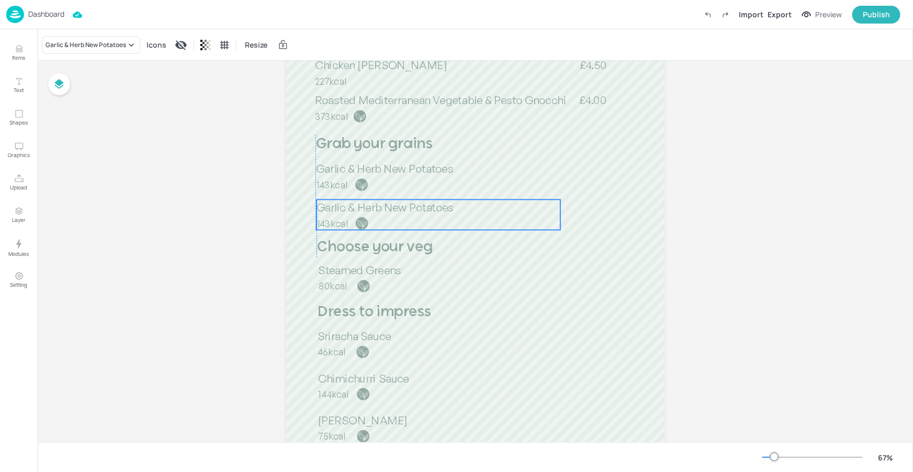
drag, startPoint x: 375, startPoint y: 181, endPoint x: 369, endPoint y: 208, distance: 28.3
click at [371, 216] on div "Garlic & Herb New Potatoes 143kcal" at bounding box center [439, 214] width 244 height 30
click at [124, 43] on div "Garlic & Herb New Potatoes" at bounding box center [86, 44] width 81 height 9
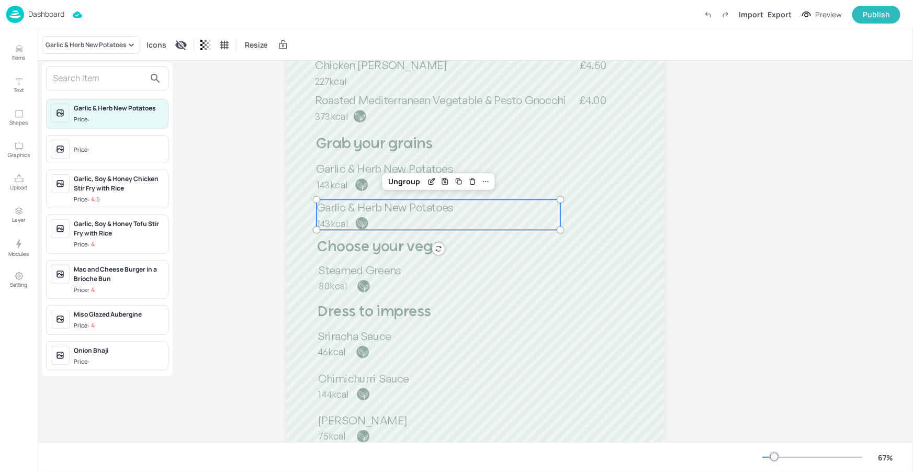
click at [129, 73] on input "text" at bounding box center [99, 78] width 92 height 17
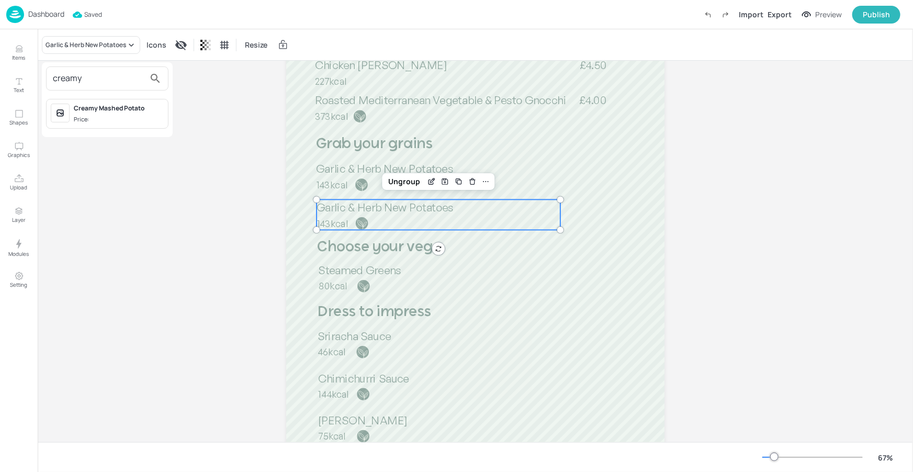
type input "creamy"
click at [21, 52] on div at bounding box center [456, 236] width 913 height 472
click at [21, 53] on icon "Items" at bounding box center [19, 49] width 10 height 10
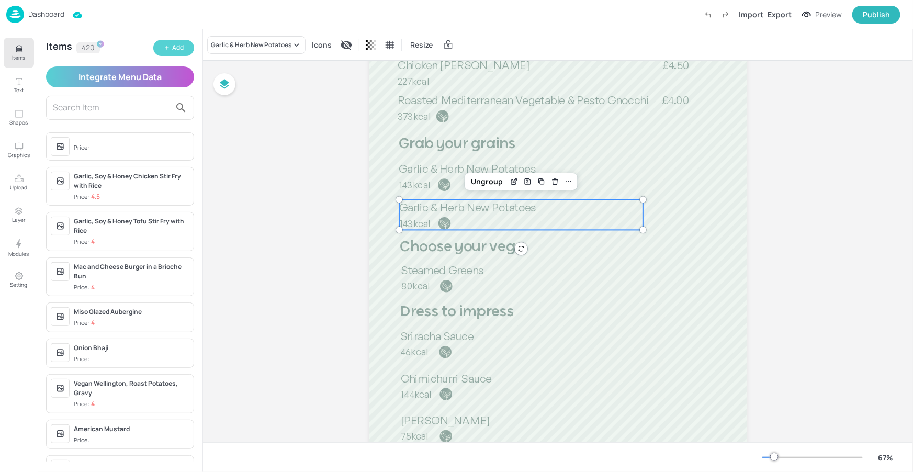
click at [181, 45] on div "Add" at bounding box center [178, 48] width 12 height 10
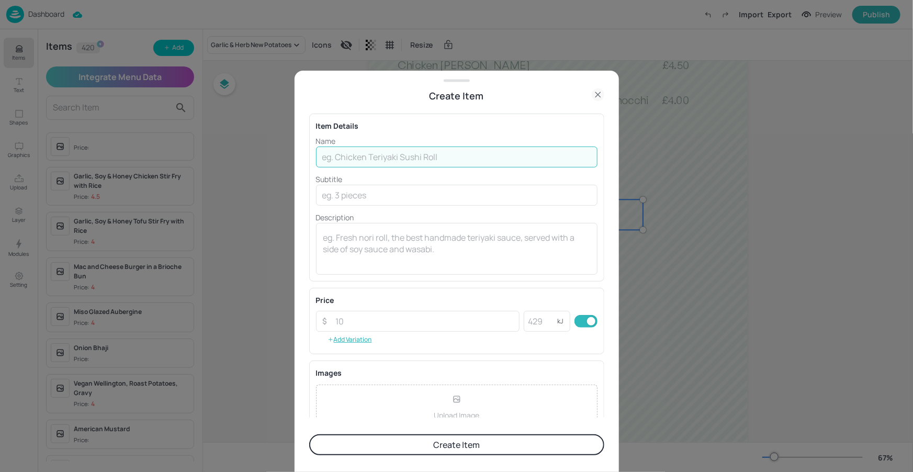
click at [338, 153] on input "text" at bounding box center [457, 157] width 282 height 21
paste input "Creamy parmesan & garlic polenta"
click at [356, 155] on input "Creamy parmesan & garlic polenta" at bounding box center [457, 157] width 282 height 21
type input "Creamy Parmesan & Garlic Polenta"
click at [373, 244] on textarea at bounding box center [456, 249] width 267 height 35
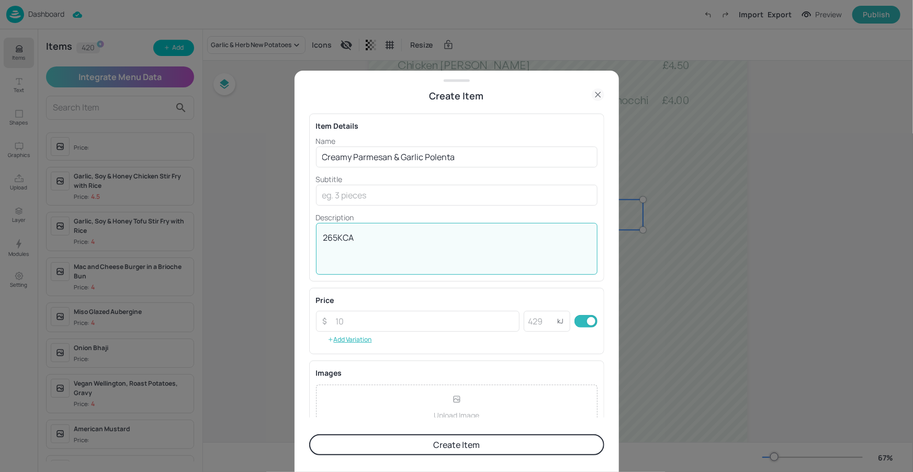
type textarea "265KCAL"
